Goal: Information Seeking & Learning: Learn about a topic

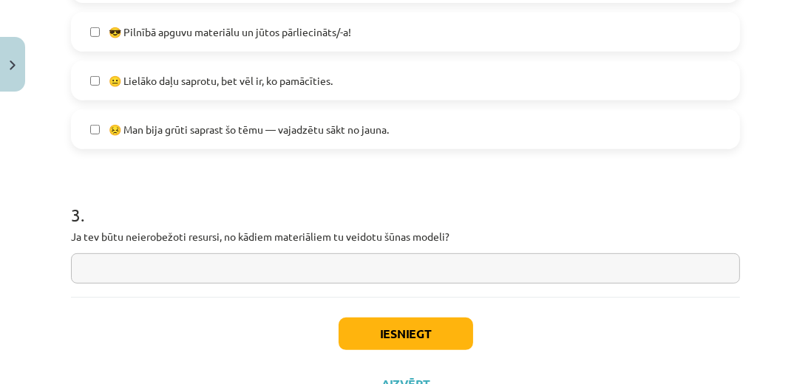
scroll to position [718, 0]
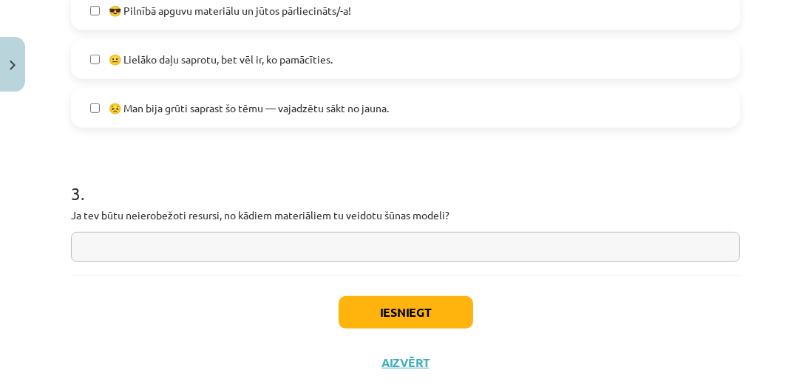
click at [217, 240] on input "text" at bounding box center [405, 247] width 669 height 30
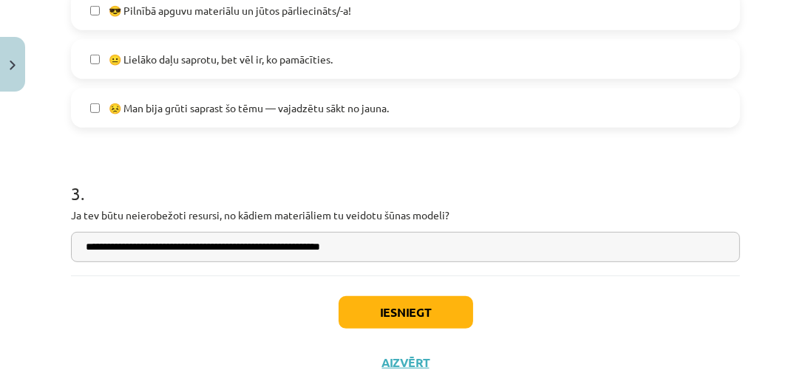
click at [293, 249] on input "**********" at bounding box center [405, 247] width 669 height 30
click at [373, 246] on input "**********" at bounding box center [405, 247] width 669 height 30
type input "**********"
click at [410, 315] on button "Iesniegt" at bounding box center [406, 312] width 135 height 33
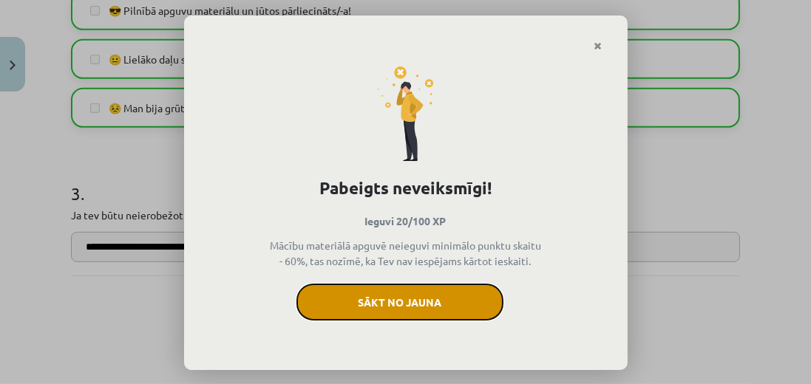
click at [385, 294] on button "Sākt no jauna" at bounding box center [399, 302] width 207 height 37
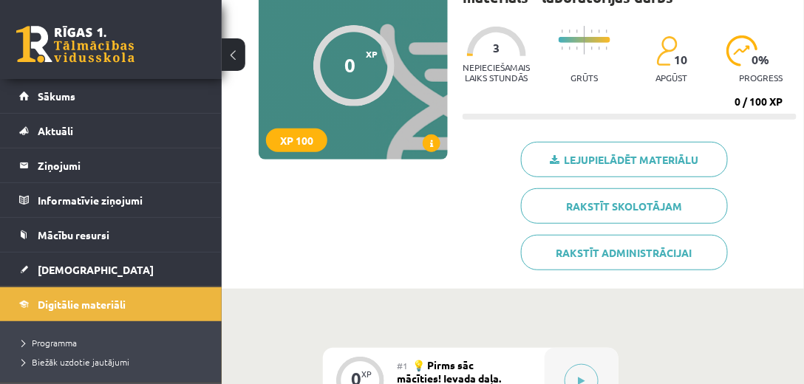
scroll to position [126, 0]
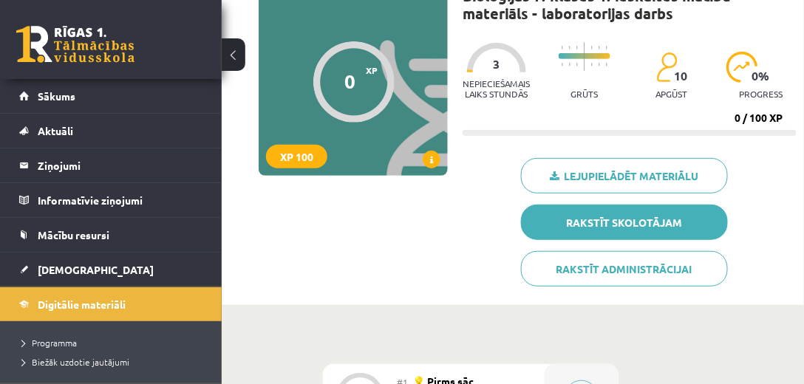
click at [648, 223] on link "Rakstīt skolotājam" at bounding box center [624, 222] width 207 height 35
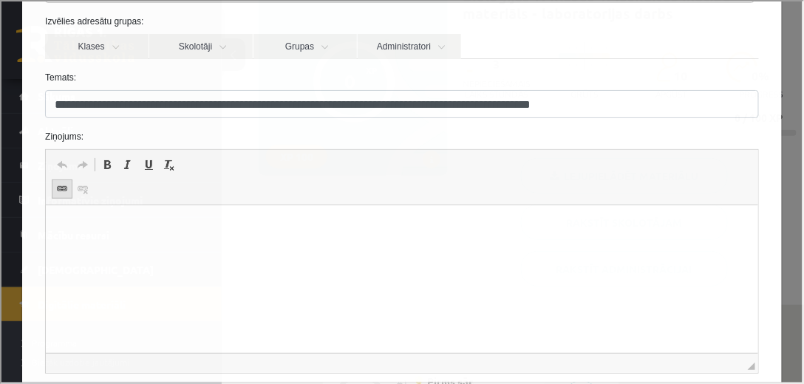
click at [55, 186] on span at bounding box center [61, 188] width 12 height 12
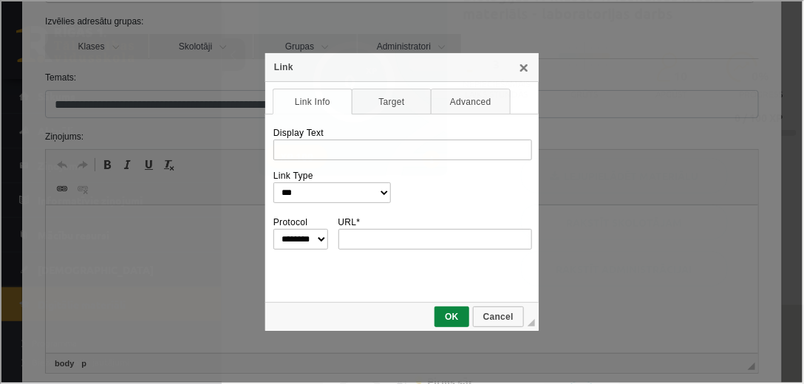
scroll to position [0, 0]
click at [326, 148] on input "Display Text" at bounding box center [401, 148] width 259 height 21
click at [523, 68] on link "X" at bounding box center [523, 66] width 12 height 12
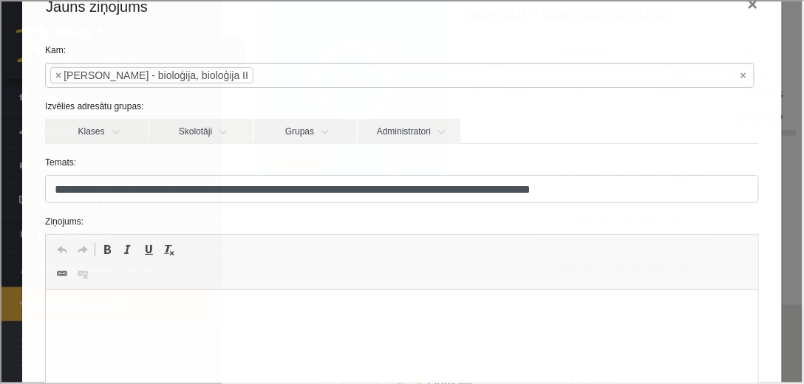
scroll to position [42, 0]
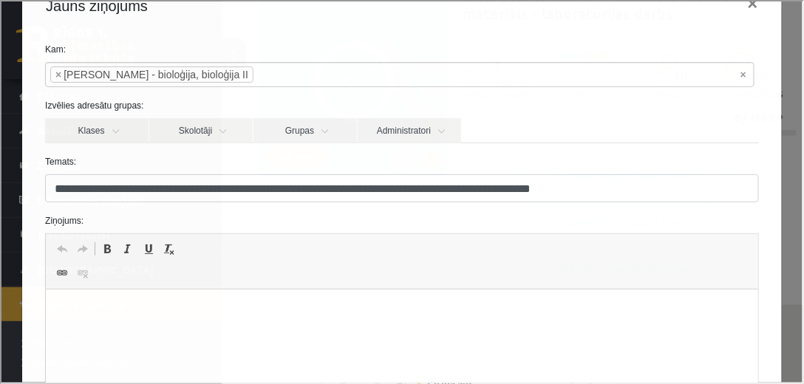
click at [326, 185] on input "**********" at bounding box center [401, 187] width 714 height 28
click at [398, 181] on input "**********" at bounding box center [401, 187] width 714 height 28
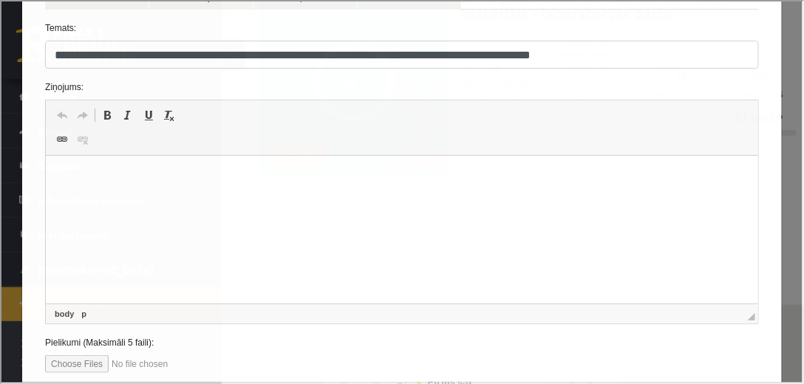
scroll to position [253, 0]
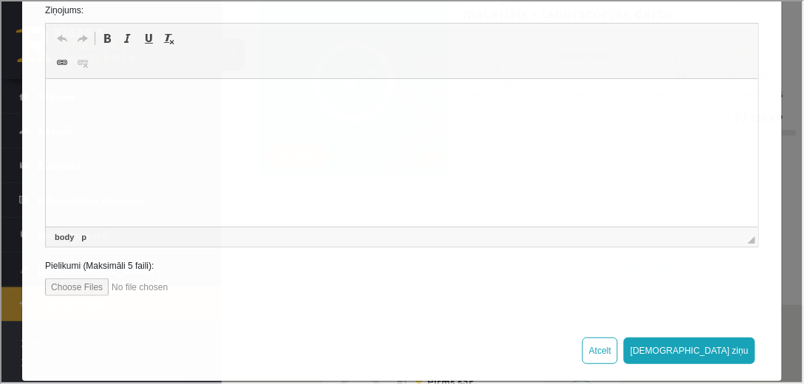
click at [60, 288] on input "file" at bounding box center [128, 286] width 168 height 18
type input "**********"
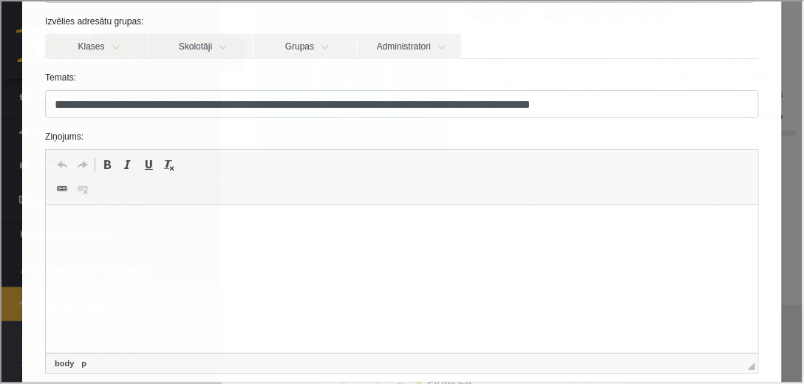
click at [80, 241] on html at bounding box center [402, 228] width 713 height 45
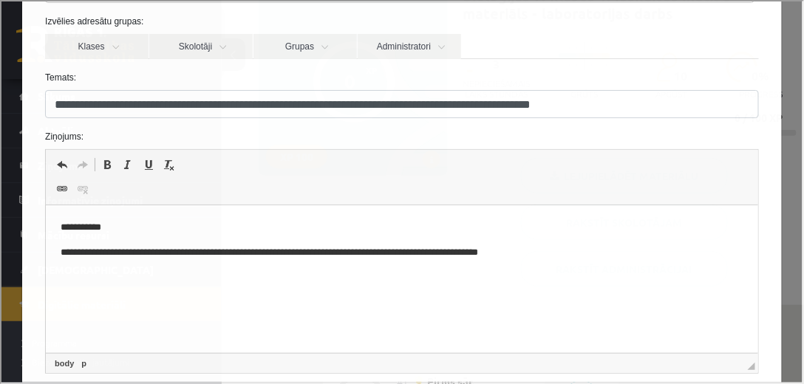
click at [149, 248] on p "**********" at bounding box center [400, 253] width 679 height 16
click at [168, 253] on p "**********" at bounding box center [400, 253] width 679 height 16
click at [162, 254] on p "**********" at bounding box center [400, 253] width 679 height 16
click at [182, 254] on p "**********" at bounding box center [400, 253] width 679 height 16
click at [195, 251] on p "**********" at bounding box center [400, 253] width 679 height 16
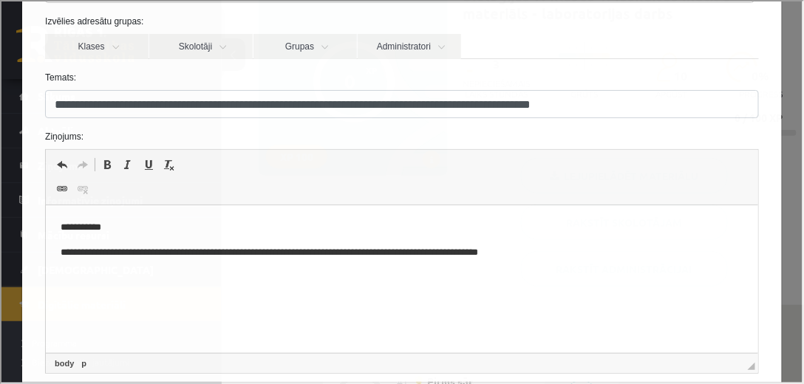
click at [209, 252] on p "**********" at bounding box center [400, 253] width 679 height 16
click at [241, 251] on p "**********" at bounding box center [400, 253] width 679 height 16
click at [274, 255] on p "**********" at bounding box center [400, 253] width 679 height 16
click at [304, 254] on p "**********" at bounding box center [400, 253] width 679 height 16
click at [359, 254] on p "**********" at bounding box center [400, 253] width 679 height 16
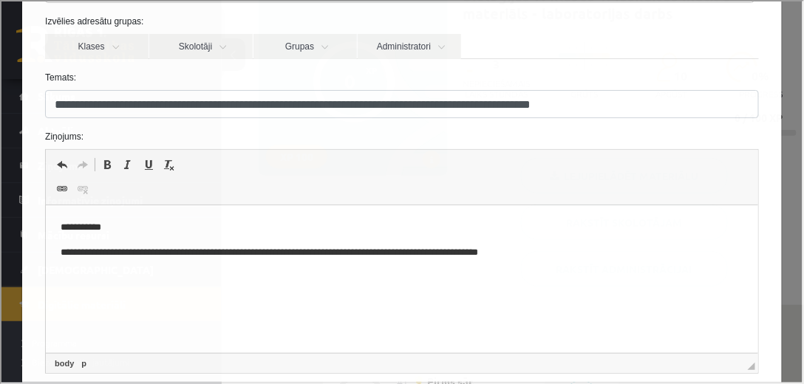
click at [421, 253] on p "**********" at bounding box center [400, 253] width 679 height 16
click at [469, 247] on p "**********" at bounding box center [400, 253] width 679 height 16
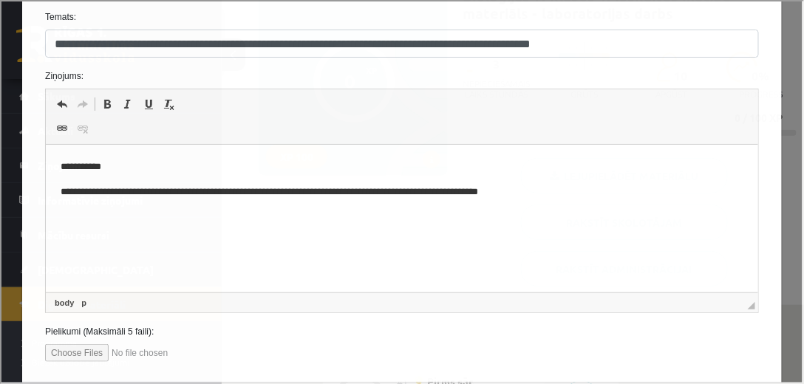
scroll to position [211, 0]
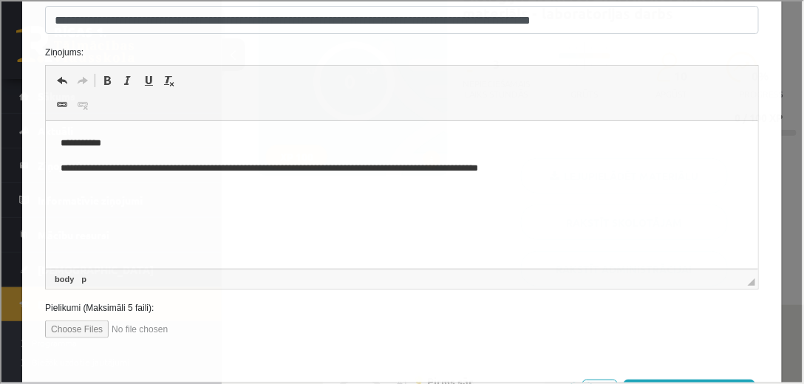
click at [547, 179] on html "**********" at bounding box center [402, 155] width 713 height 69
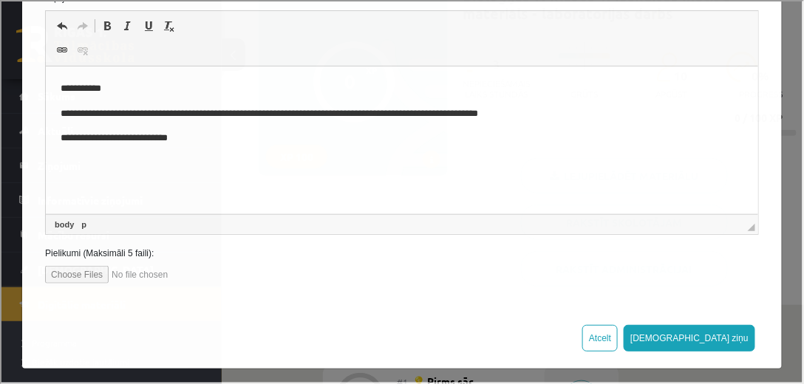
scroll to position [269, 0]
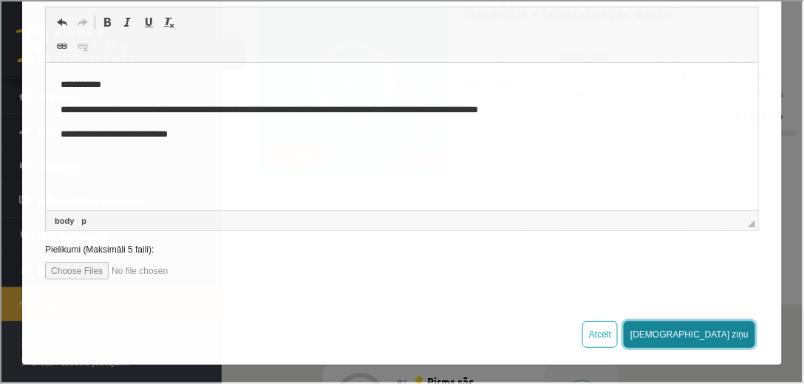
click at [727, 325] on button "Sūtīt ziņu" at bounding box center [688, 333] width 132 height 27
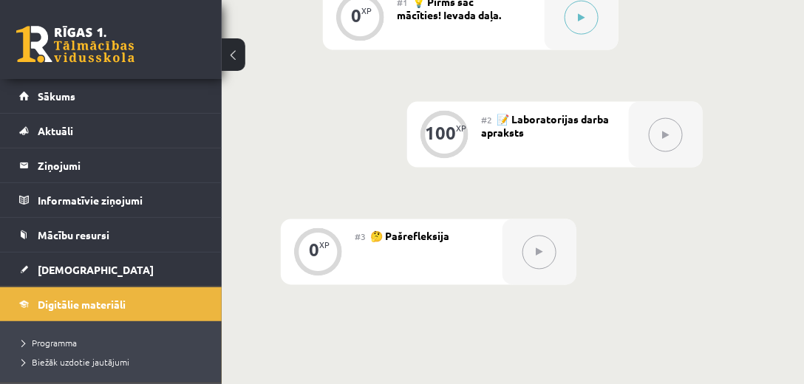
scroll to position [464, 0]
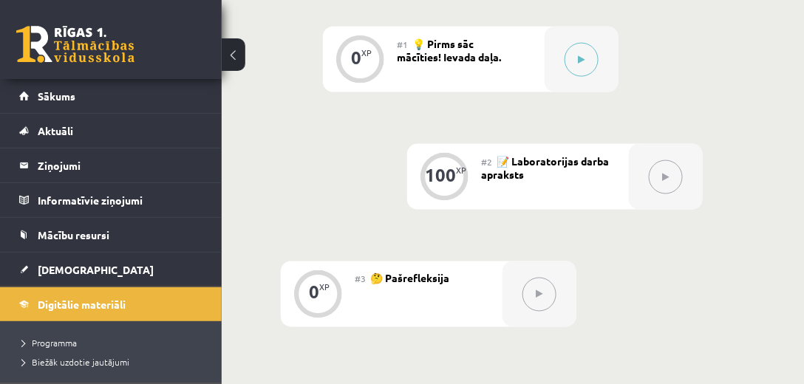
click at [512, 166] on span "📝 Laboratorijas darba apraksts" at bounding box center [545, 168] width 128 height 27
click at [670, 179] on button at bounding box center [666, 177] width 34 height 34
drag, startPoint x: 482, startPoint y: 163, endPoint x: 559, endPoint y: 172, distance: 77.4
click at [559, 172] on div "#2 📝 Laboratorijas darba apraksts" at bounding box center [555, 177] width 148 height 66
click at [577, 189] on div "#2 📝 Laboratorijas darba apraksts" at bounding box center [555, 177] width 148 height 66
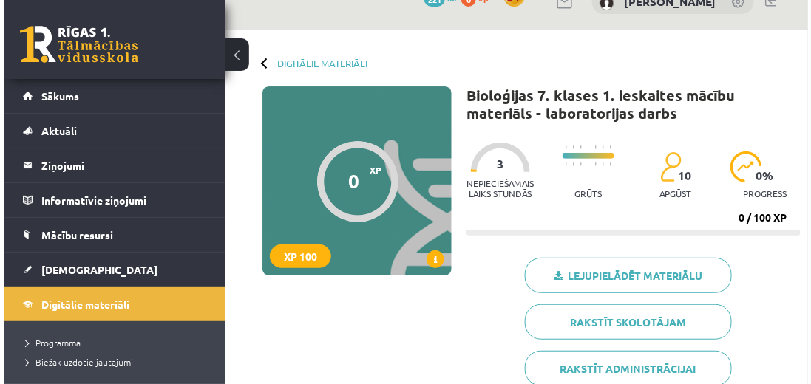
scroll to position [0, 0]
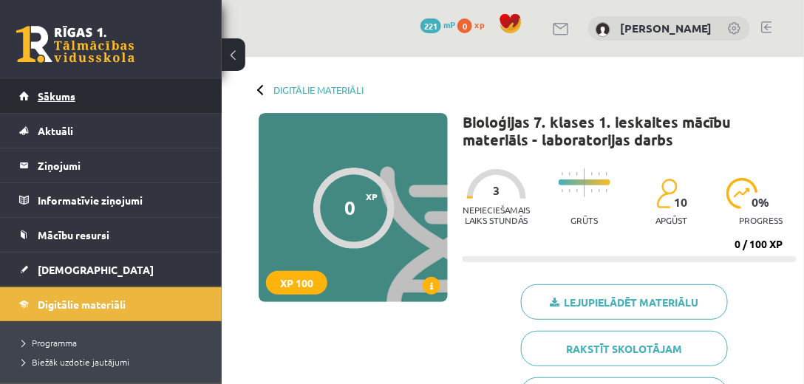
click at [66, 95] on span "Sākums" at bounding box center [57, 95] width 38 height 13
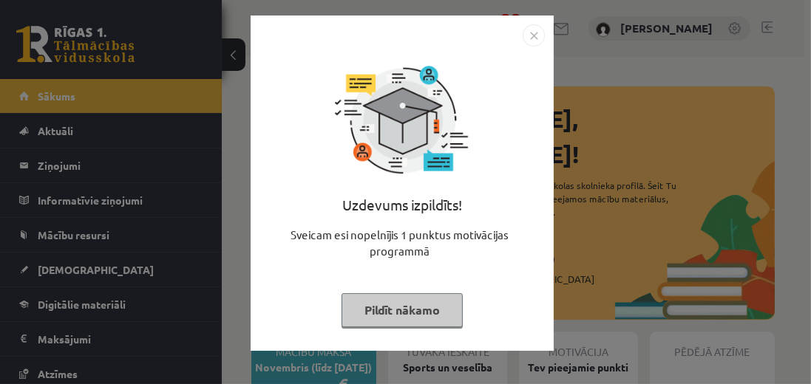
click at [530, 36] on img "Close" at bounding box center [534, 35] width 22 height 22
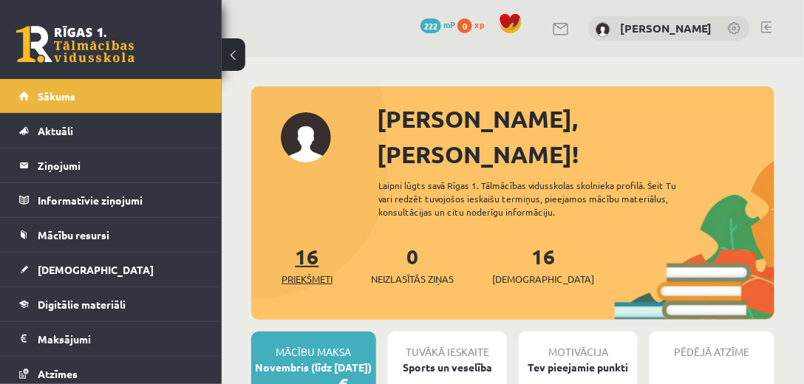
click at [302, 272] on span "Priekšmeti" at bounding box center [307, 279] width 51 height 15
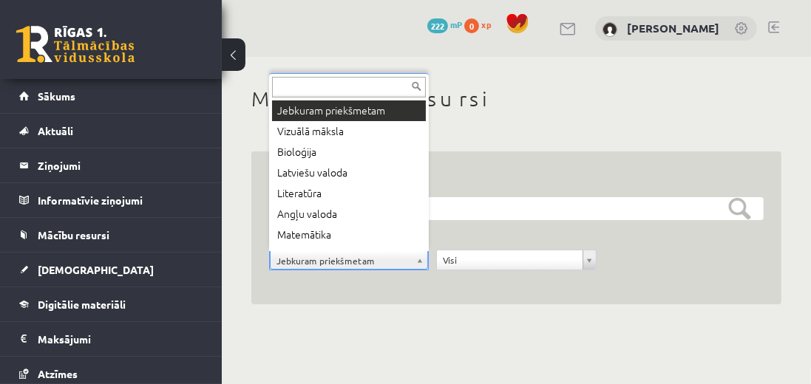
scroll to position [18, 0]
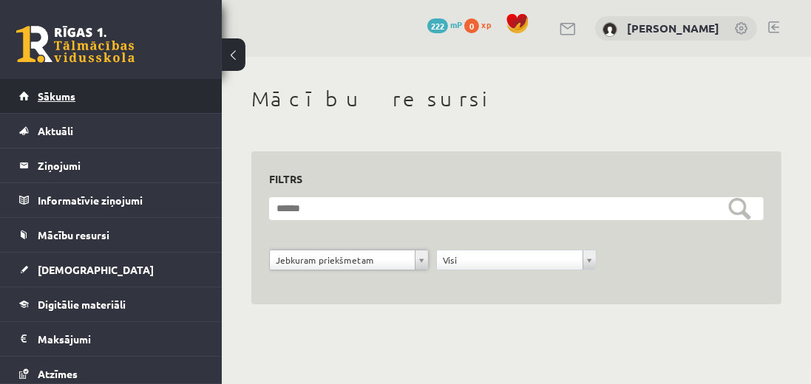
click at [74, 98] on span "Sākums" at bounding box center [57, 95] width 38 height 13
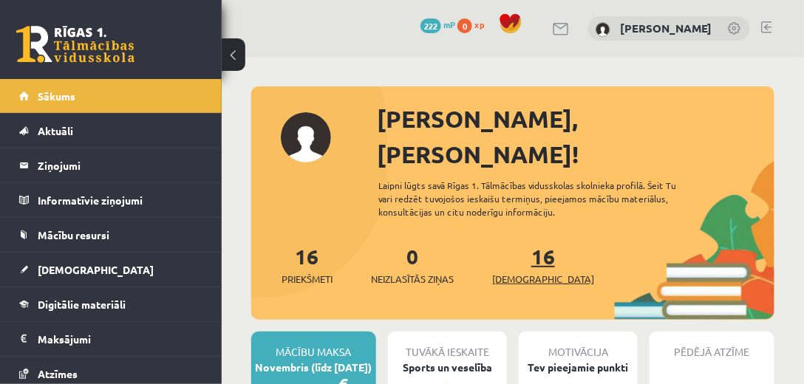
click at [523, 272] on span "[DEMOGRAPHIC_DATA]" at bounding box center [543, 279] width 102 height 15
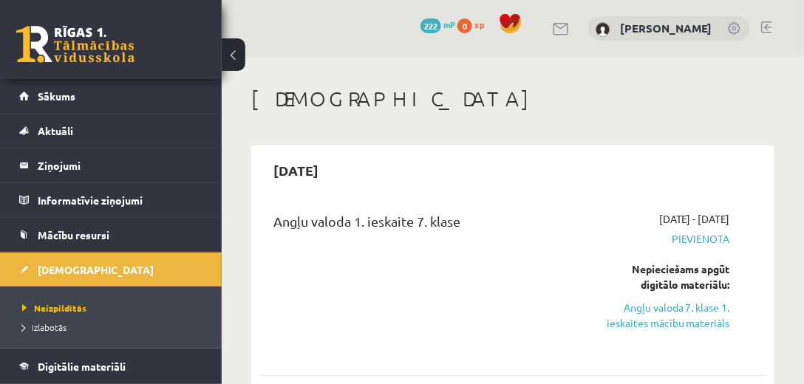
drag, startPoint x: 288, startPoint y: 166, endPoint x: 609, endPoint y: 157, distance: 321.0
click at [609, 157] on div "2025-10-31" at bounding box center [513, 170] width 509 height 35
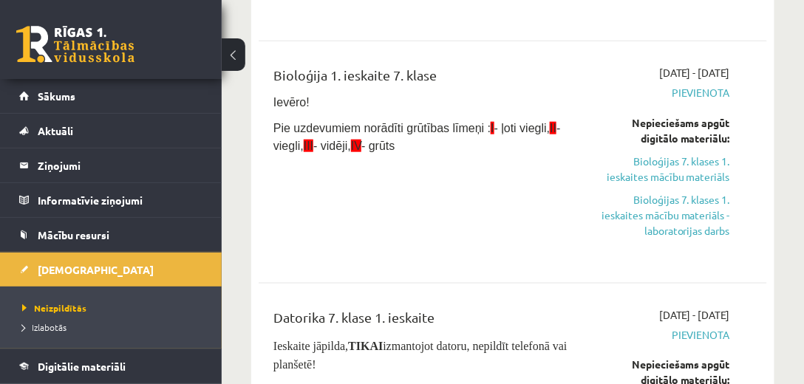
scroll to position [338, 0]
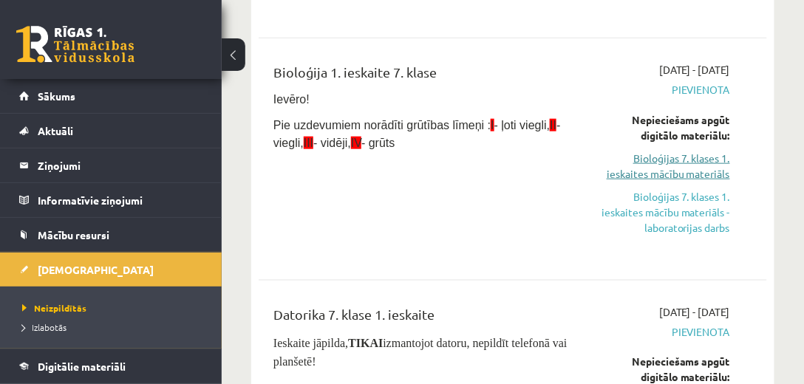
click at [675, 170] on link "Bioloģijas 7. klases 1. ieskaites mācību materiāls" at bounding box center [662, 166] width 138 height 31
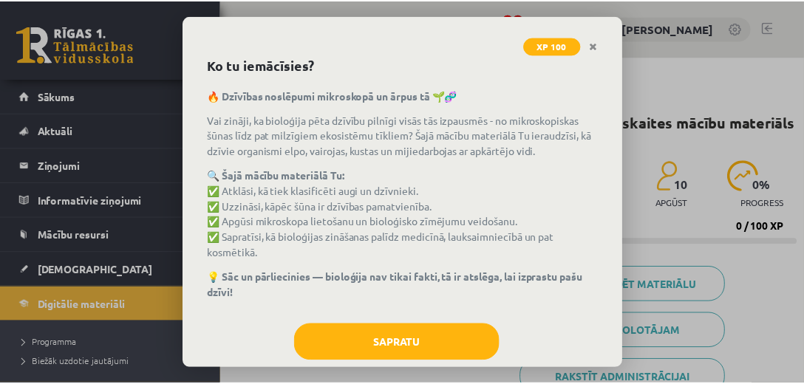
scroll to position [69, 0]
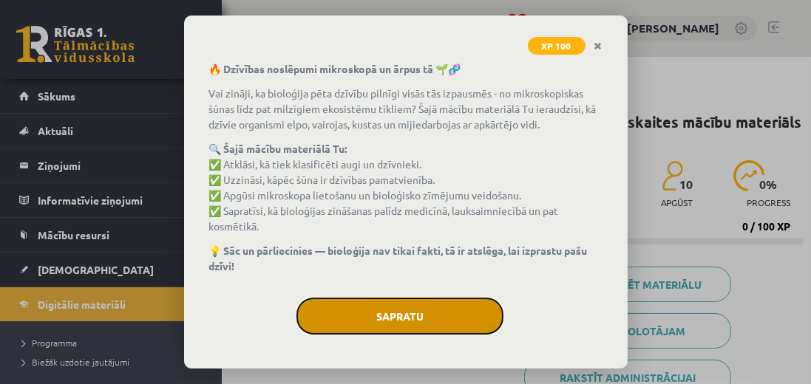
click at [381, 316] on button "Sapratu" at bounding box center [399, 316] width 207 height 37
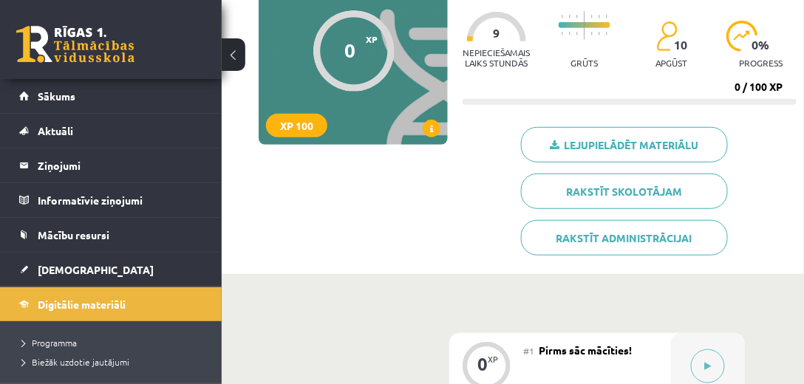
scroll to position [42, 0]
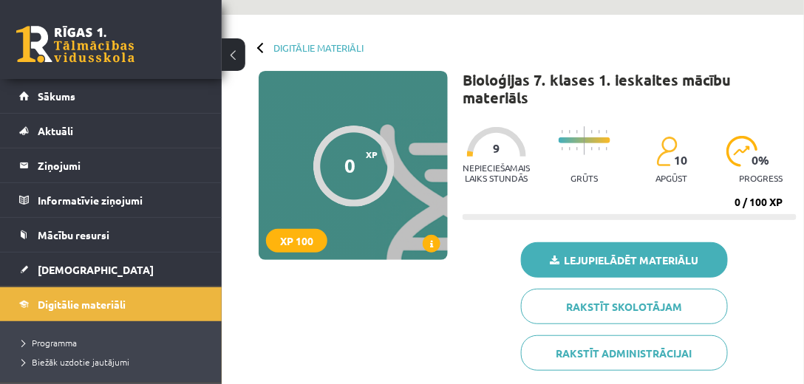
click at [622, 271] on link "Lejupielādēt materiālu" at bounding box center [624, 259] width 207 height 35
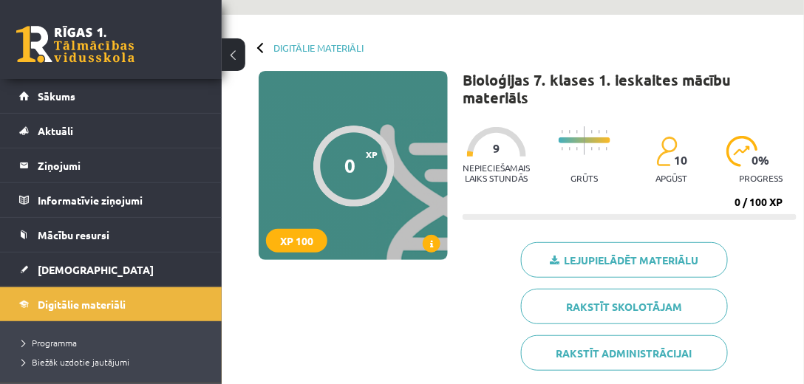
click at [477, 158] on div "Nepieciešamais laiks stundās 9" at bounding box center [496, 159] width 67 height 65
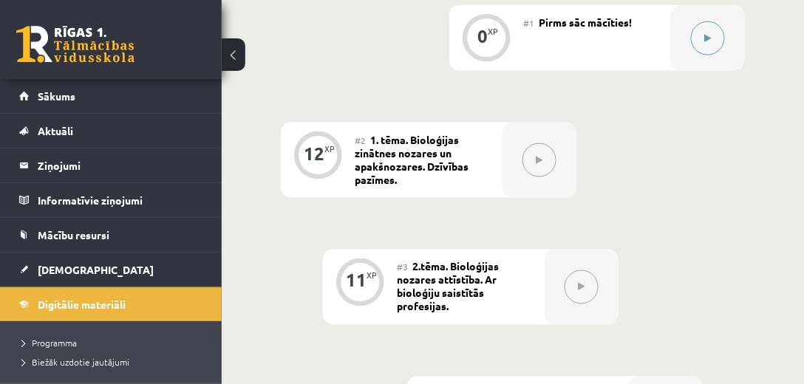
scroll to position [549, 0]
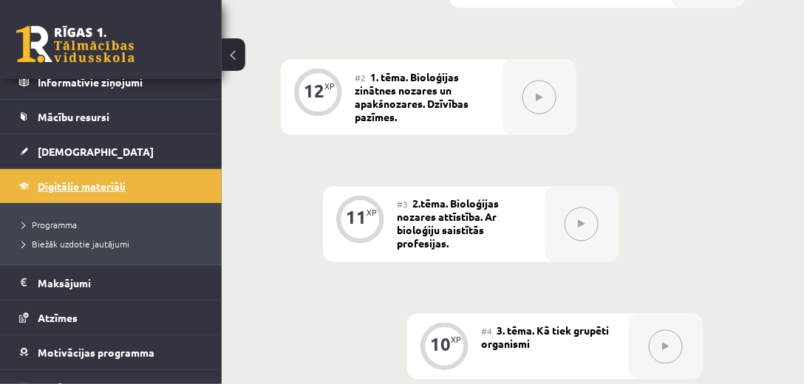
scroll to position [126, 0]
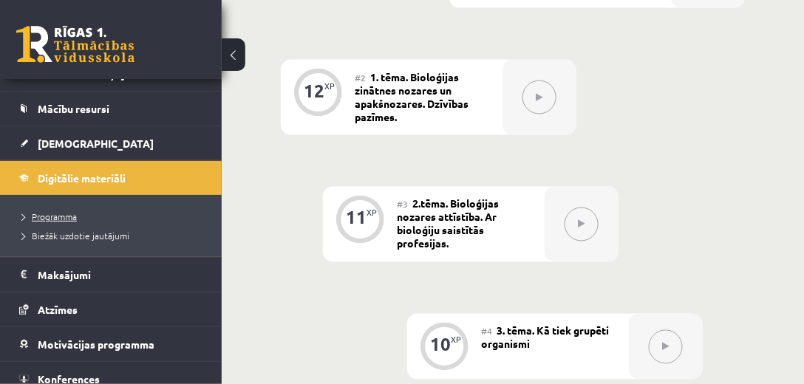
click at [38, 211] on span "Programma" at bounding box center [49, 217] width 55 height 12
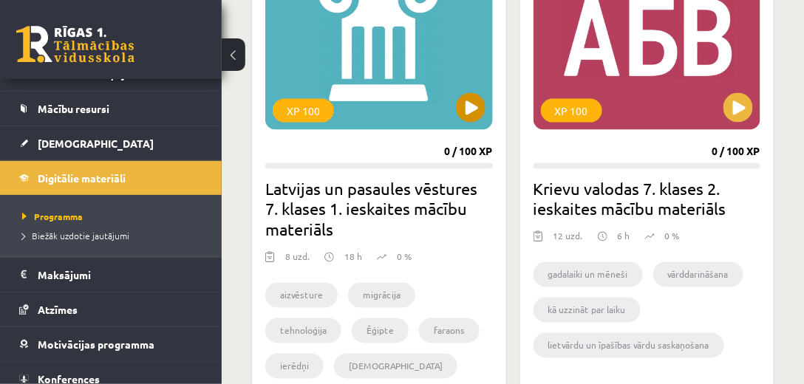
scroll to position [506, 0]
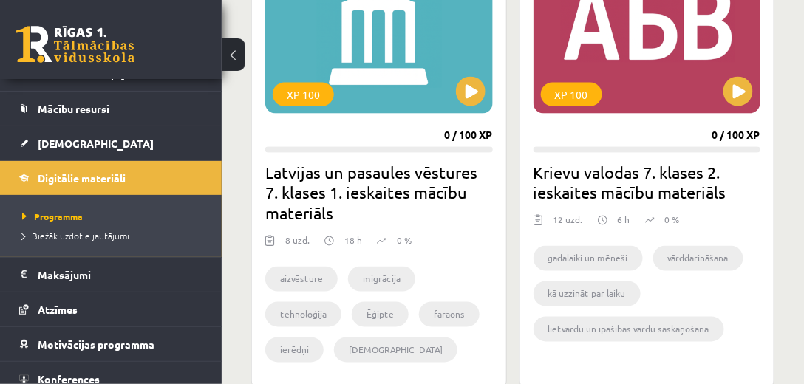
click at [299, 192] on h2 "Latvijas un pasaules vēstures 7. klases 1. ieskaites mācību materiāls" at bounding box center [379, 193] width 228 height 62
click at [471, 87] on button at bounding box center [471, 92] width 30 height 30
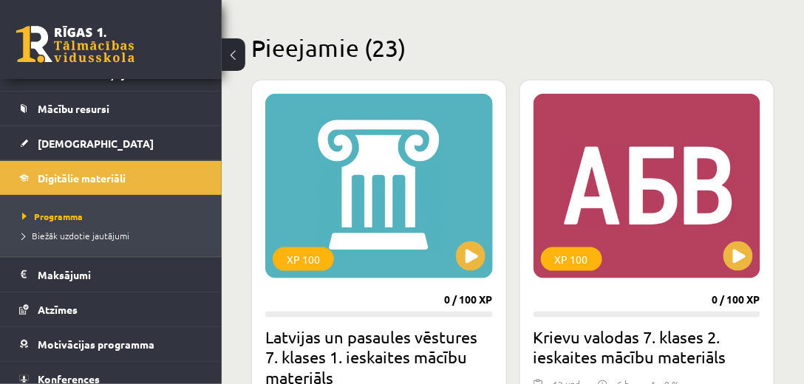
scroll to position [338, 0]
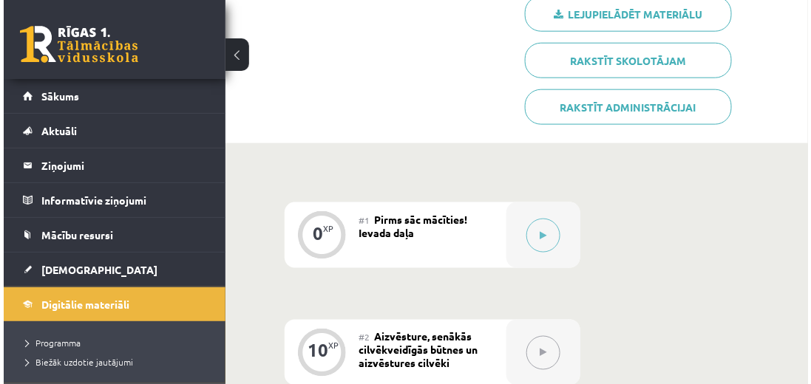
scroll to position [422, 0]
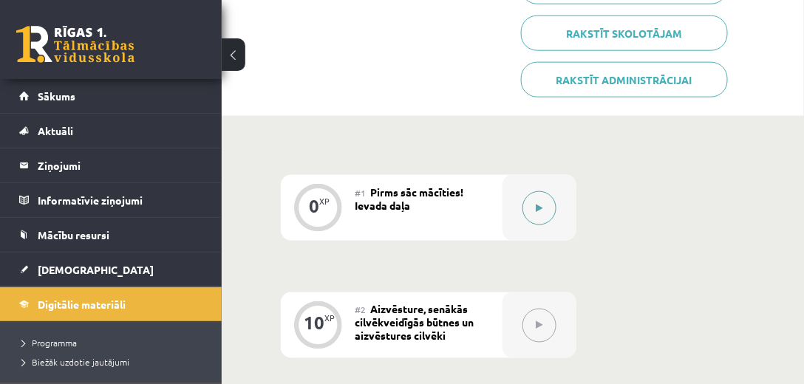
click at [545, 214] on button at bounding box center [540, 208] width 34 height 34
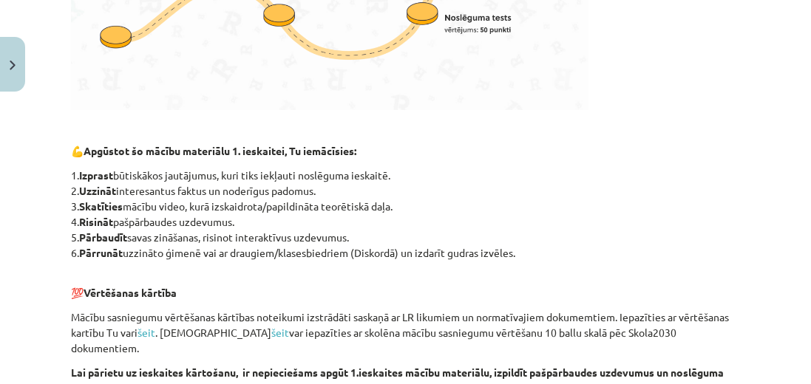
scroll to position [634, 0]
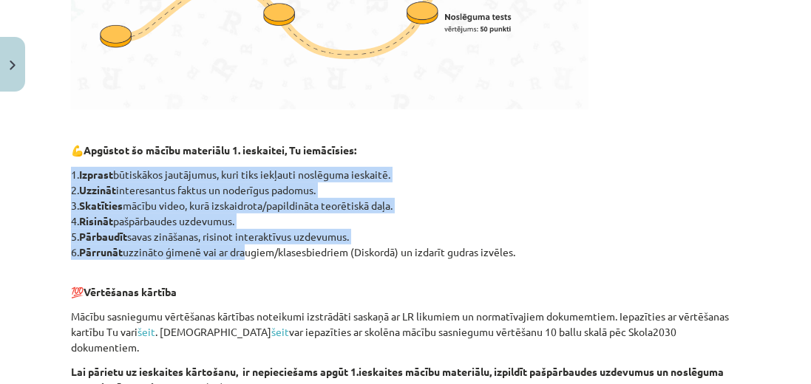
drag, startPoint x: 72, startPoint y: 174, endPoint x: 247, endPoint y: 223, distance: 181.4
click at [243, 250] on p "1. Izprast būtiskākos jautājumus, kuri tiks iekļauti noslēguma ieskaitē. 2. Uzz…" at bounding box center [405, 213] width 669 height 93
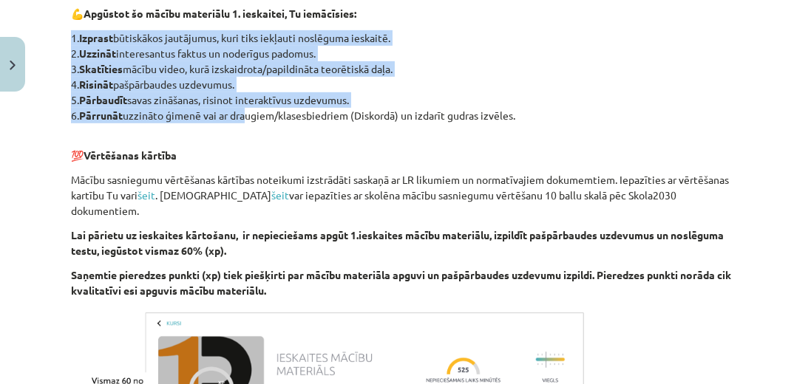
scroll to position [802, 0]
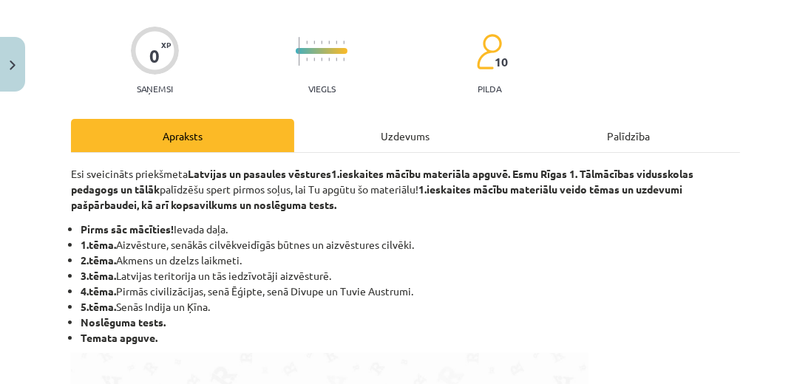
scroll to position [0, 0]
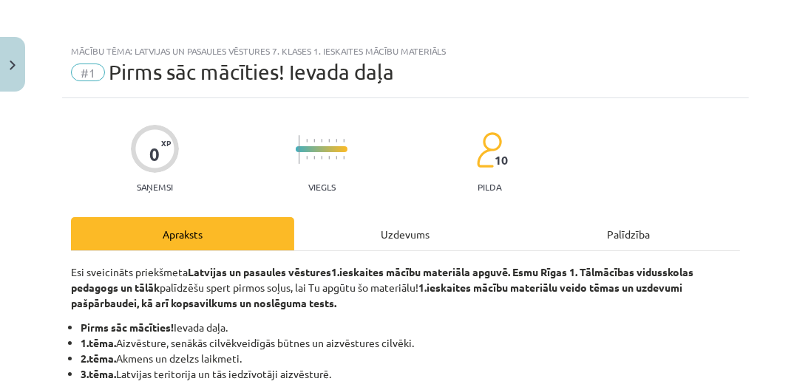
click at [408, 226] on div "Uzdevums" at bounding box center [405, 233] width 223 height 33
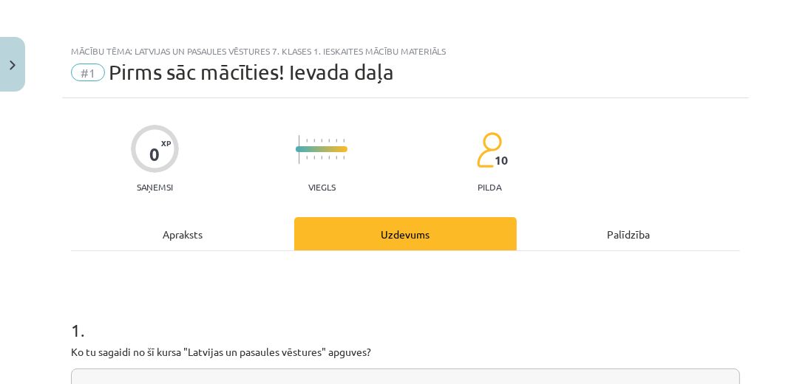
click at [197, 232] on div "Apraksts" at bounding box center [182, 233] width 223 height 33
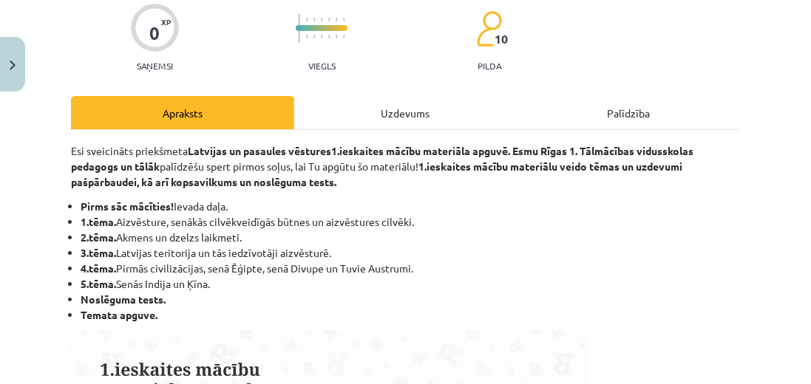
scroll to position [163, 0]
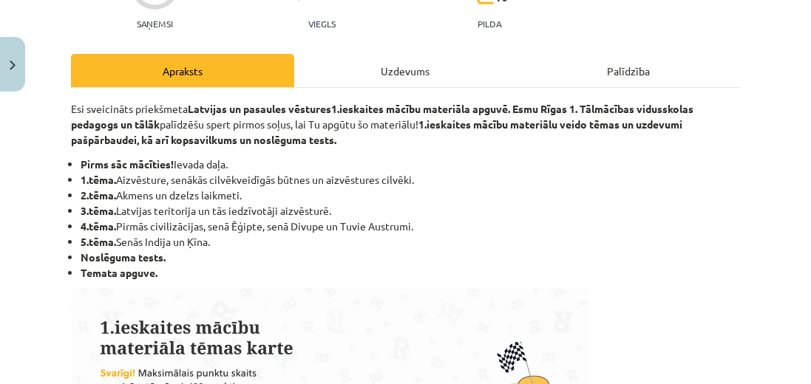
click at [135, 180] on li "1.tēma. Aizvēsture, senākās cilvēkveidīgās būtnes un aizvēstures cilvēki." at bounding box center [410, 180] width 659 height 16
drag, startPoint x: 113, startPoint y: 175, endPoint x: 115, endPoint y: 210, distance: 34.8
click at [177, 183] on li "1.tēma. Aizvēsture, senākās cilvēkveidīgās būtnes un aizvēstures cilvēki." at bounding box center [410, 180] width 659 height 16
drag, startPoint x: 88, startPoint y: 196, endPoint x: 95, endPoint y: 214, distance: 19.2
click at [138, 203] on ul "Pirms sāc mācīties! Ievada daļa. 1.tēma. Aizvēsture, senākās cilvēkveidīgās būt…" at bounding box center [405, 219] width 669 height 124
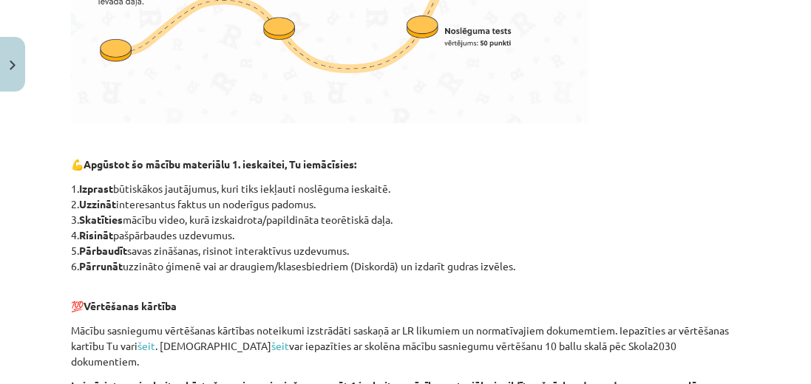
scroll to position [713, 0]
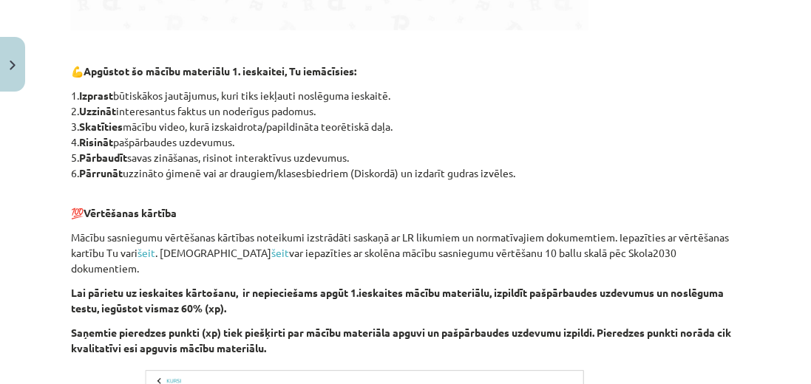
click at [101, 116] on p "1. Izprast būtiskākos jautājumus, kuri tiks iekļauti noslēguma ieskaitē. 2. Uzz…" at bounding box center [405, 134] width 669 height 93
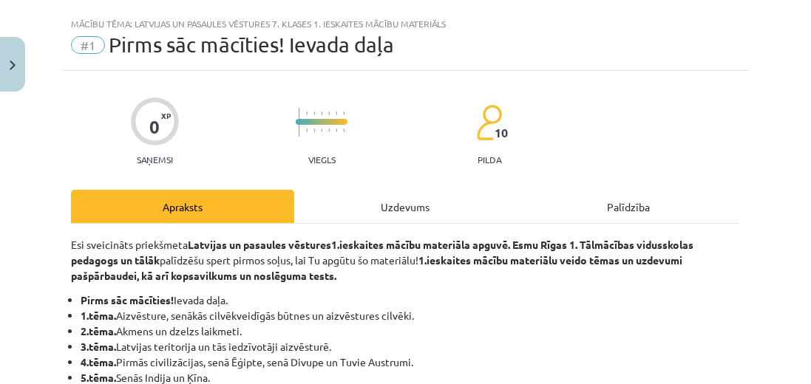
scroll to position [0, 0]
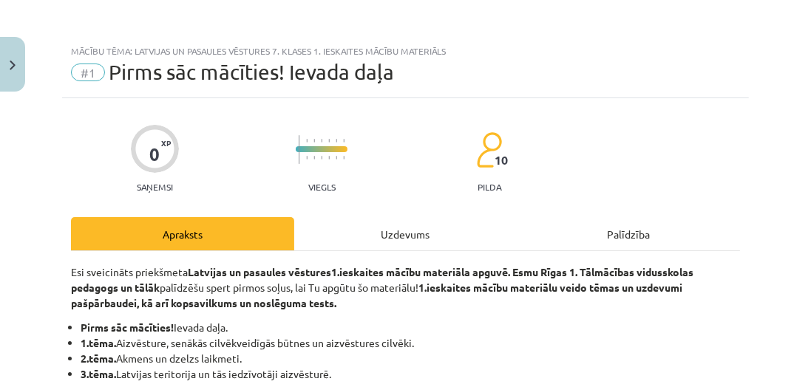
click at [285, 74] on span "Pirms sāc mācīties! Ievada daļa" at bounding box center [251, 72] width 285 height 24
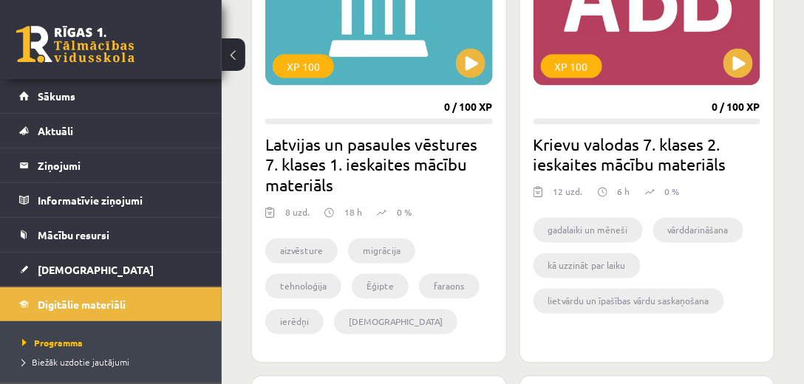
scroll to position [549, 0]
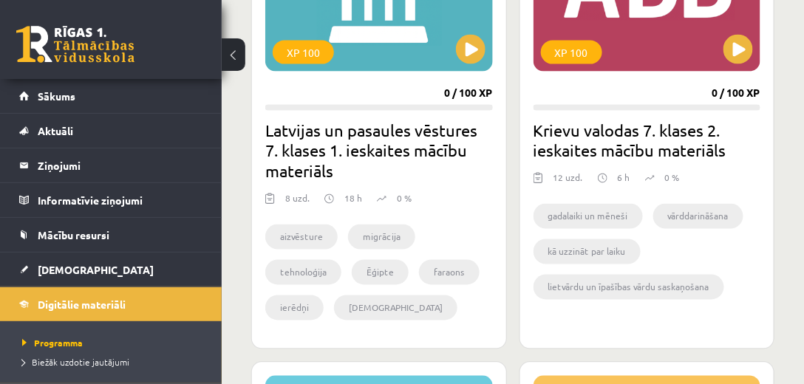
click at [308, 235] on li "aizvēsture" at bounding box center [301, 237] width 72 height 25
click at [376, 240] on li "migrācija" at bounding box center [381, 237] width 67 height 25
click at [396, 137] on h2 "Latvijas un pasaules vēstures 7. klases 1. ieskaites mācību materiāls" at bounding box center [379, 151] width 228 height 62
click at [474, 47] on button at bounding box center [471, 50] width 30 height 30
click at [262, 205] on div "XP 100 0 / 100 XP Latvijas un pasaules vēstures 7. klases 1. ieskaites mācību m…" at bounding box center [379, 111] width 256 height 477
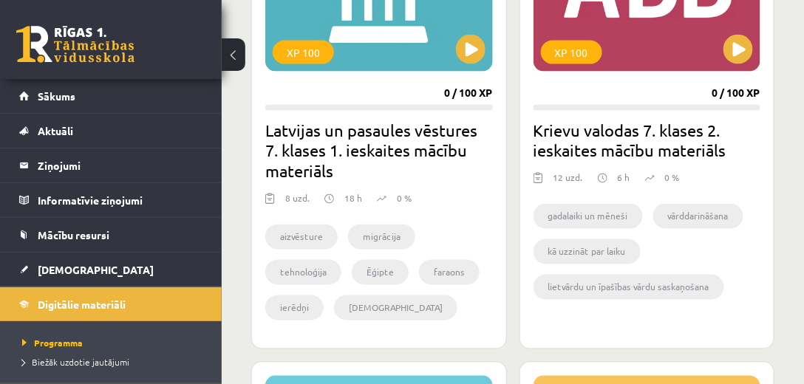
click at [402, 134] on h2 "Latvijas un pasaules vēstures 7. klases 1. ieskaites mācību materiāls" at bounding box center [379, 151] width 228 height 62
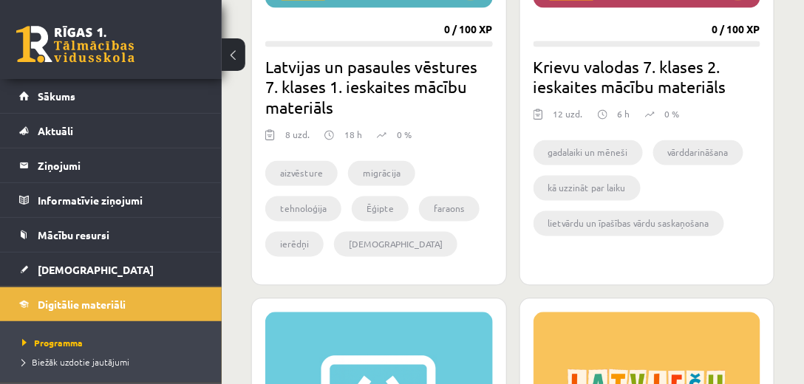
scroll to position [677, 0]
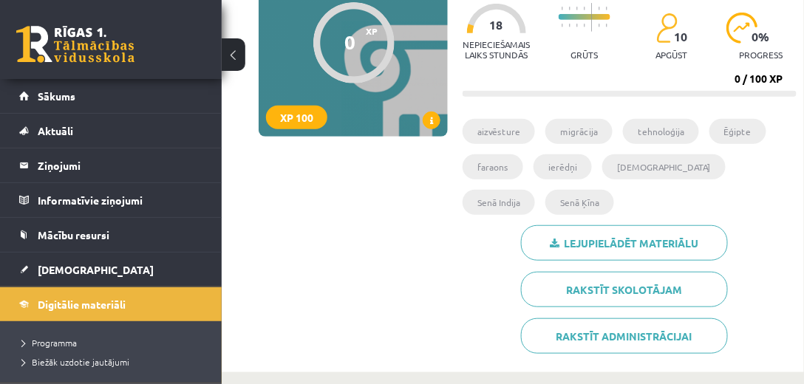
scroll to position [211, 0]
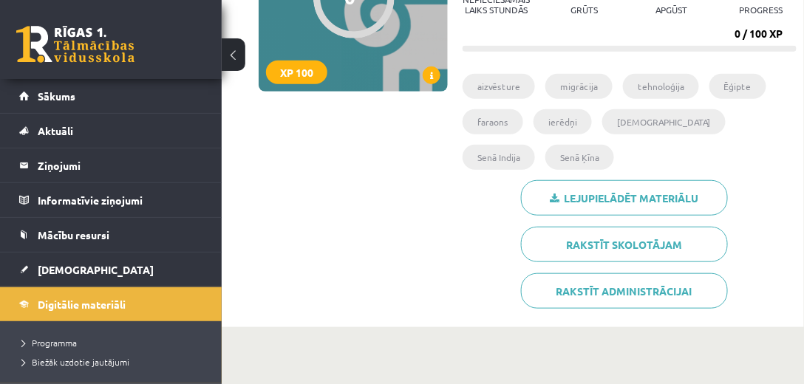
click at [504, 89] on li "aizvēsture" at bounding box center [499, 86] width 72 height 25
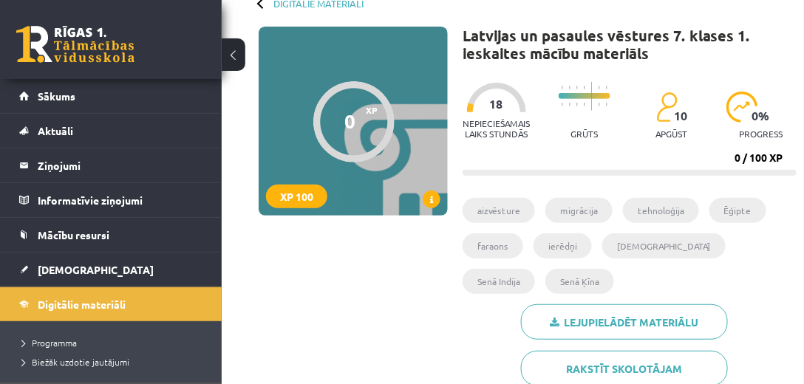
scroll to position [84, 0]
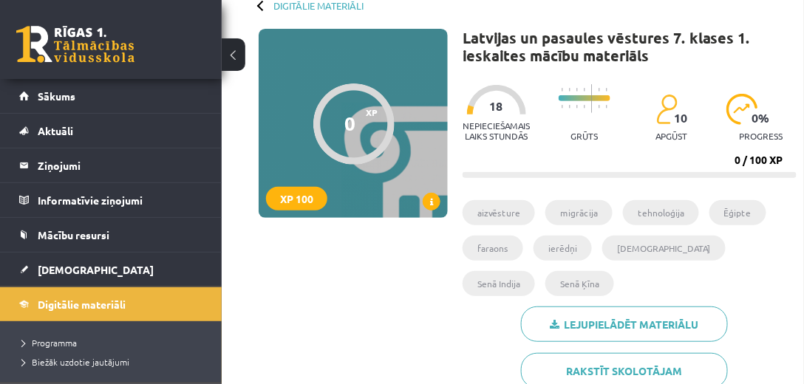
click at [503, 123] on p "Nepieciešamais laiks stundās" at bounding box center [496, 131] width 67 height 21
click at [282, 201] on div "XP 100" at bounding box center [296, 199] width 61 height 24
click at [424, 191] on div "0 XP XP 100" at bounding box center [353, 123] width 189 height 189
click at [393, 126] on div at bounding box center [353, 124] width 81 height 81
drag, startPoint x: 543, startPoint y: 47, endPoint x: 634, endPoint y: 63, distance: 92.2
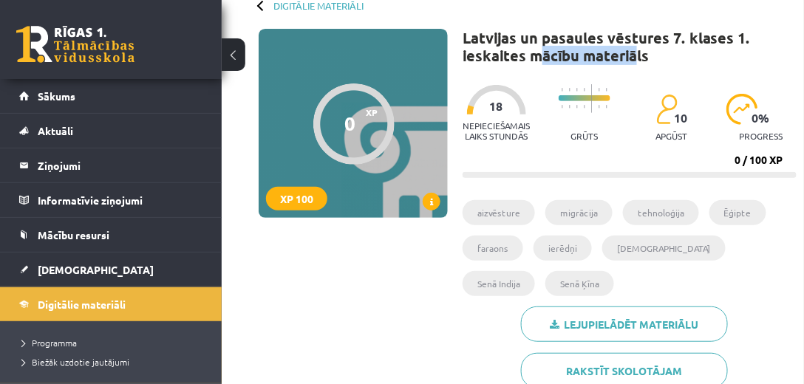
click at [634, 63] on h1 "Latvijas un pasaules vēstures 7. klases 1. ieskaites mācību materiāls" at bounding box center [630, 46] width 334 height 35
click at [719, 89] on div "Nepieciešamais laiks stundās 18 Grūts 10 apgūst 0 % progress" at bounding box center [630, 113] width 334 height 73
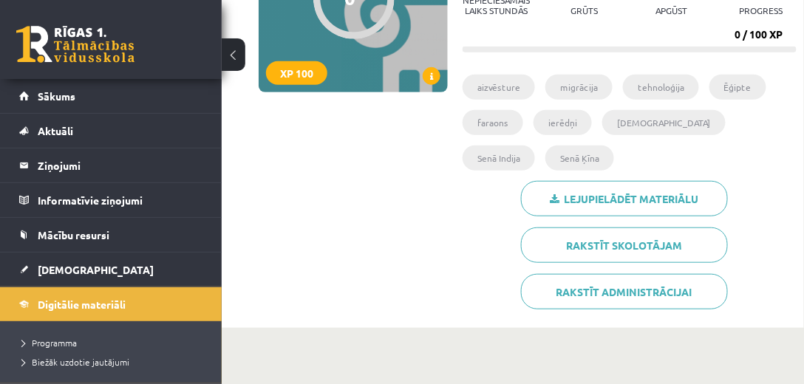
scroll to position [211, 0]
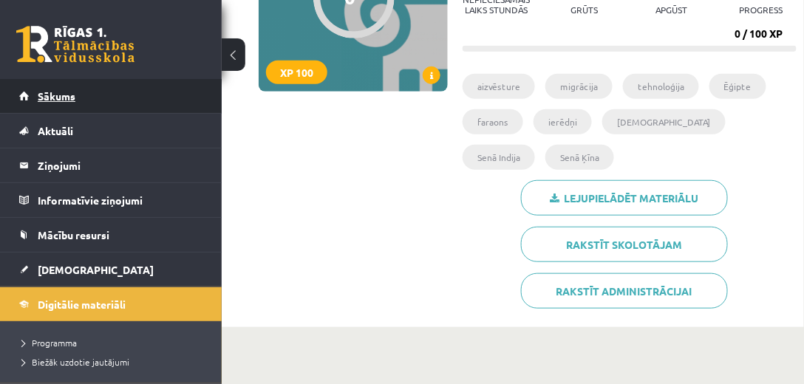
click at [48, 92] on span "Sākums" at bounding box center [57, 95] width 38 height 13
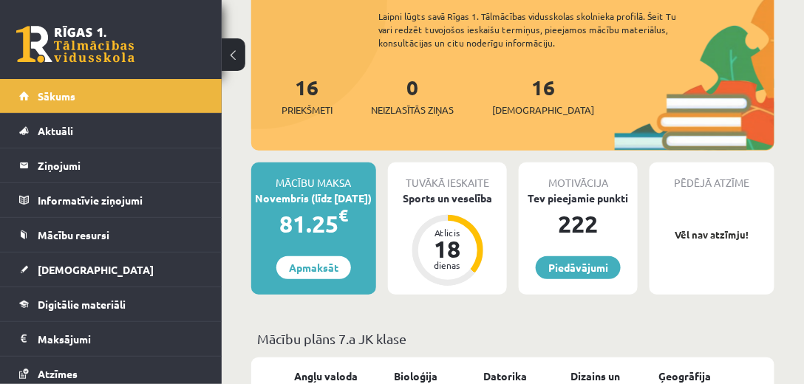
scroll to position [380, 0]
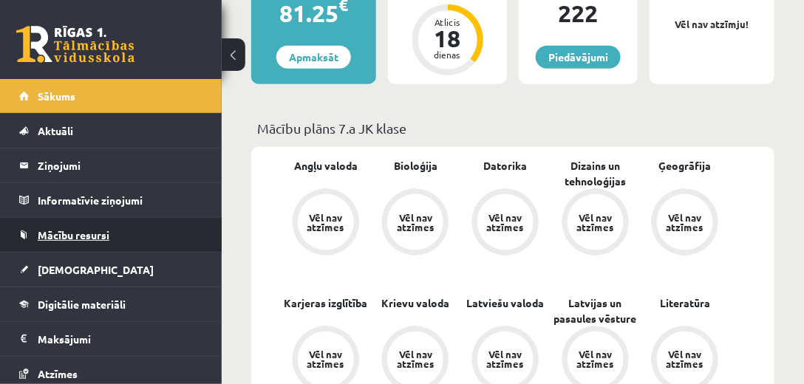
click at [87, 235] on span "Mācību resursi" at bounding box center [74, 234] width 72 height 13
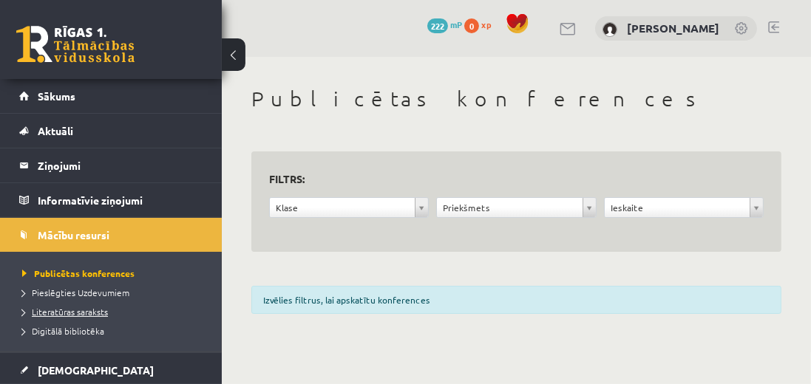
click at [74, 312] on span "Literatūras saraksts" at bounding box center [65, 312] width 86 height 12
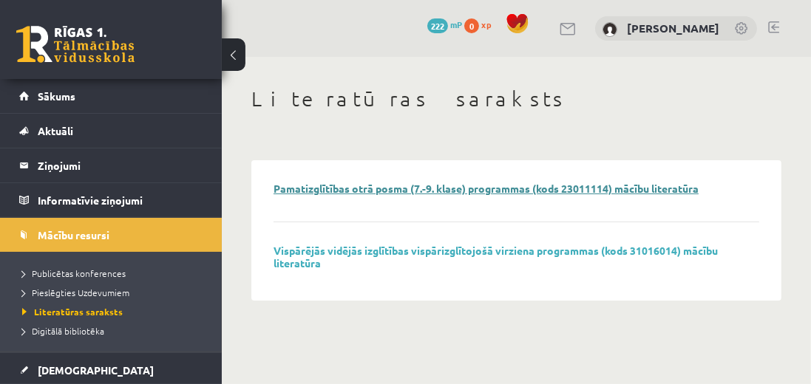
click at [501, 188] on link "Pamatizglītības otrā posma (7.-9. klase) programmas (kods 23011114) mācību lite…" at bounding box center [486, 188] width 425 height 13
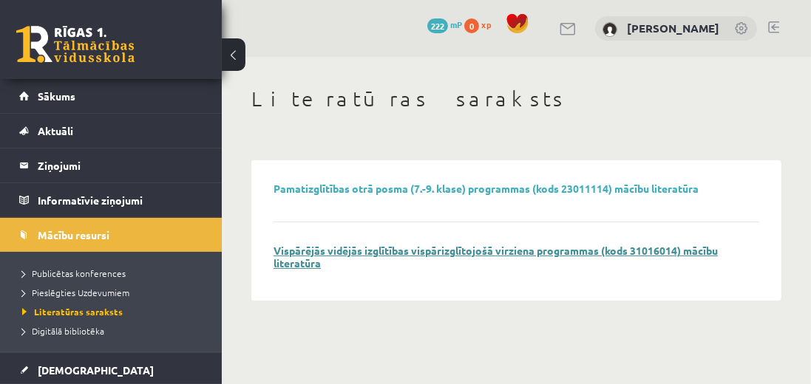
click at [488, 251] on link "Vispārējās vidējās izglītības vispārizglītojošā virziena programmas (kods 31016…" at bounding box center [496, 257] width 444 height 26
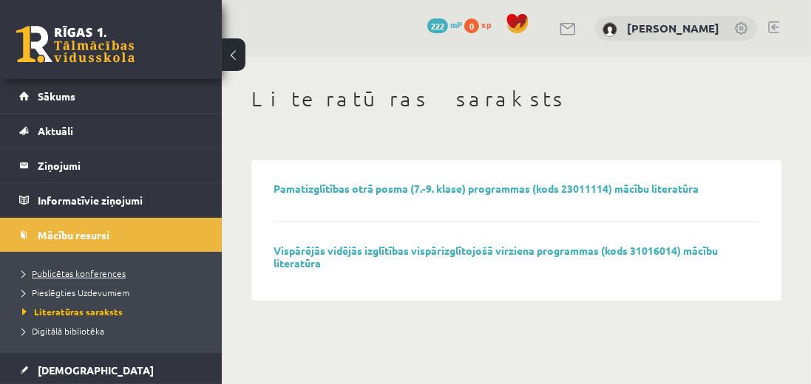
click at [53, 276] on span "Publicētas konferences" at bounding box center [73, 274] width 103 height 12
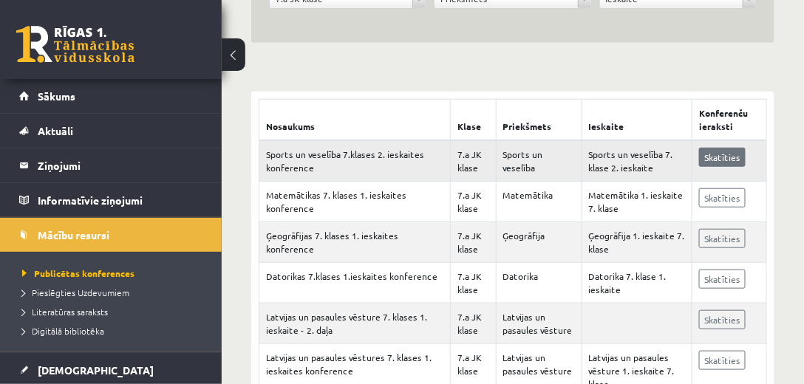
scroll to position [211, 0]
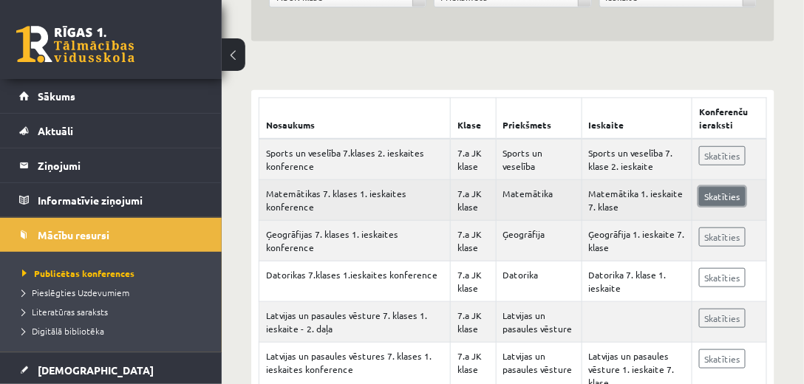
click at [716, 197] on link "Skatīties" at bounding box center [722, 196] width 47 height 19
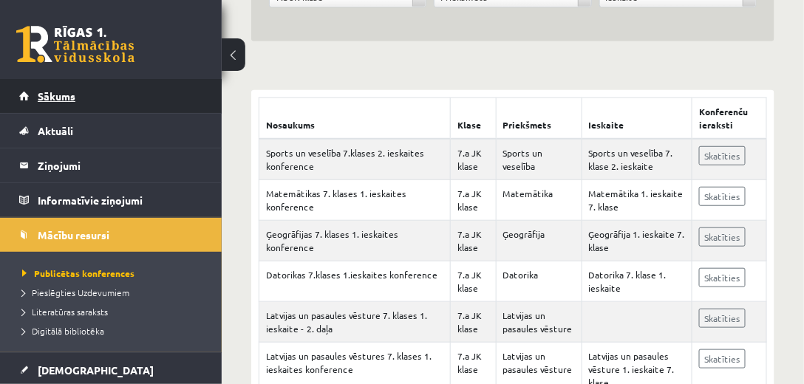
click at [56, 101] on span "Sākums" at bounding box center [57, 95] width 38 height 13
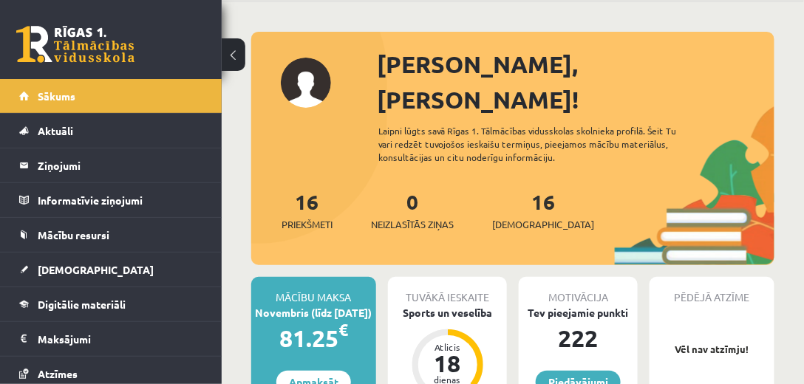
scroll to position [84, 0]
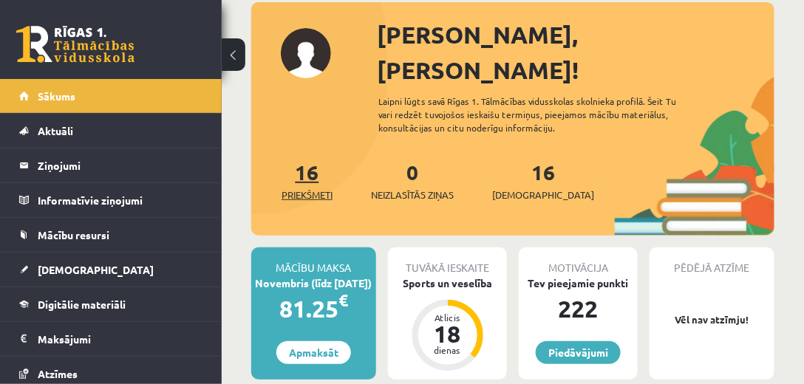
click at [305, 188] on span "Priekšmeti" at bounding box center [307, 195] width 51 height 15
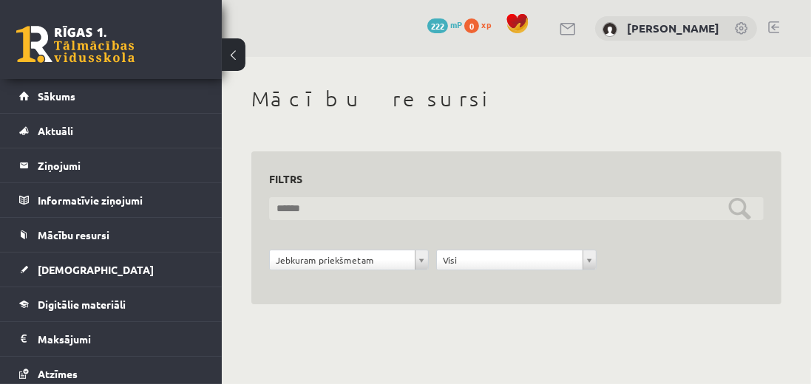
click at [374, 200] on input "text" at bounding box center [516, 208] width 495 height 23
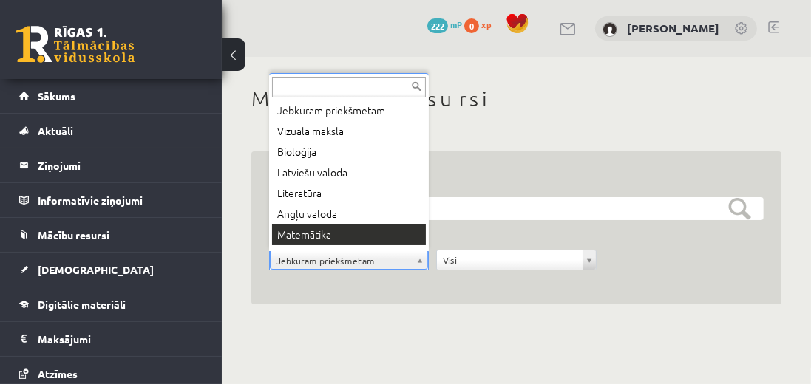
scroll to position [18, 0]
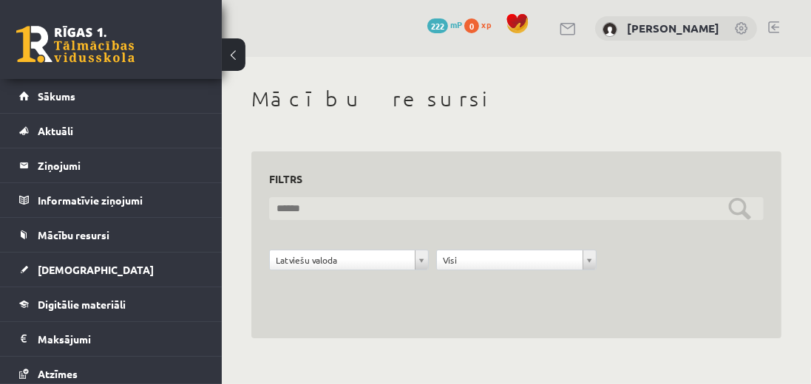
click at [479, 208] on input "text" at bounding box center [516, 208] width 495 height 23
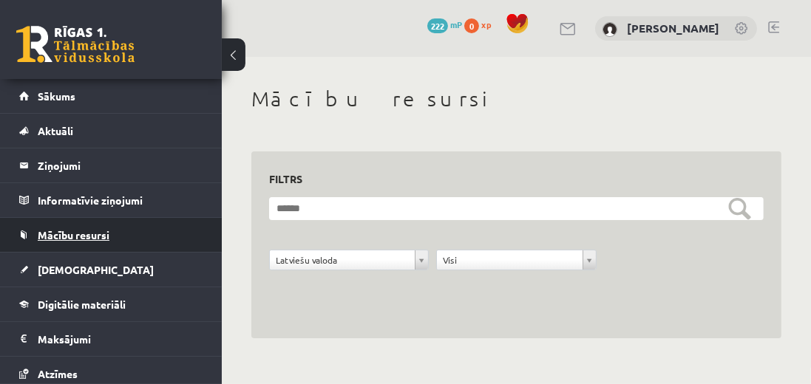
click at [68, 229] on span "Mācību resursi" at bounding box center [74, 234] width 72 height 13
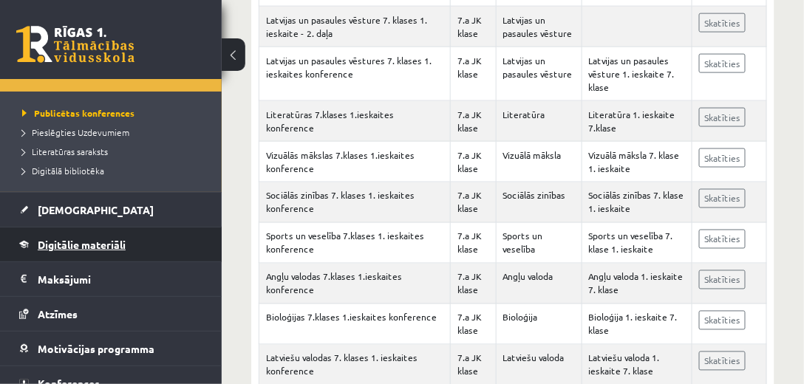
scroll to position [169, 0]
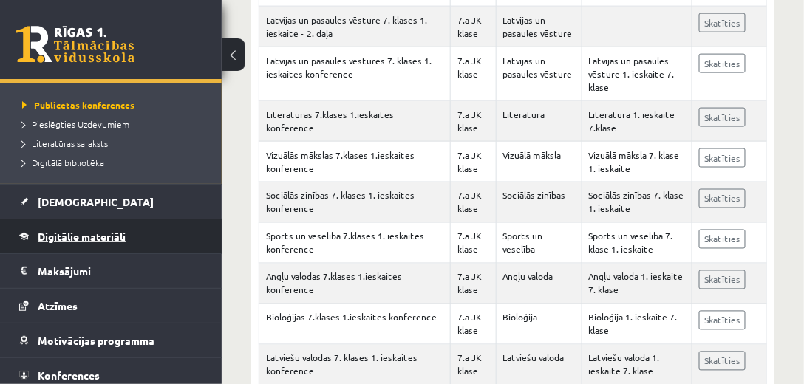
click at [80, 237] on span "Digitālie materiāli" at bounding box center [82, 236] width 88 height 13
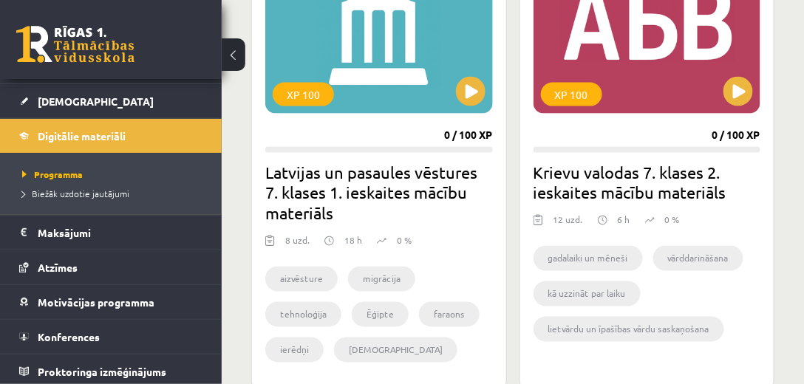
click at [389, 176] on h2 "Latvijas un pasaules vēstures 7. klases 1. ieskaites mācību materiāls" at bounding box center [379, 193] width 228 height 62
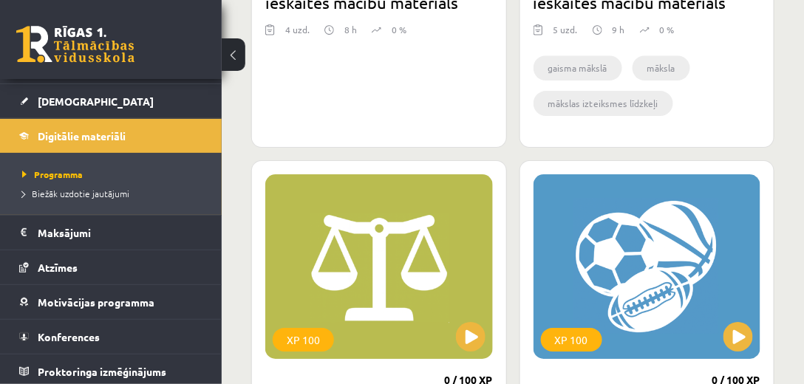
scroll to position [4140, 0]
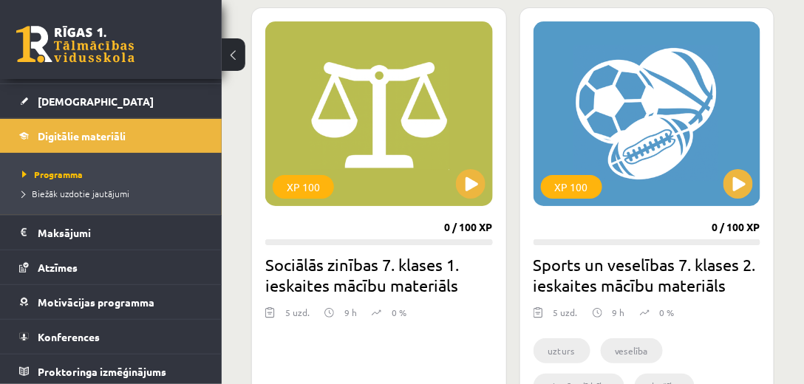
click at [625, 274] on h2 "Sports un veselības 7. klases 2. ieskaites mācību materiāls" at bounding box center [648, 274] width 228 height 41
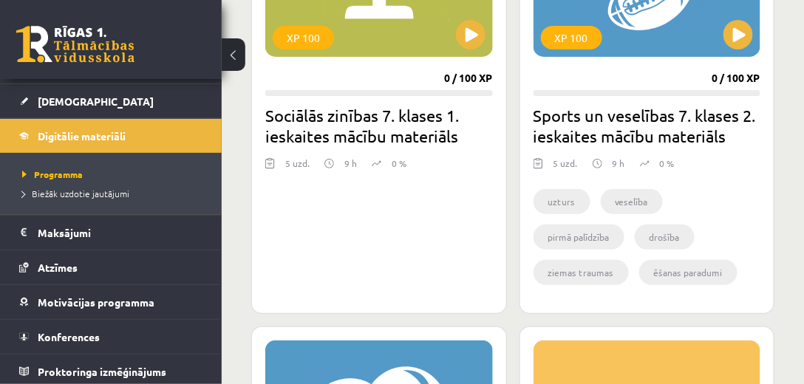
scroll to position [4308, 0]
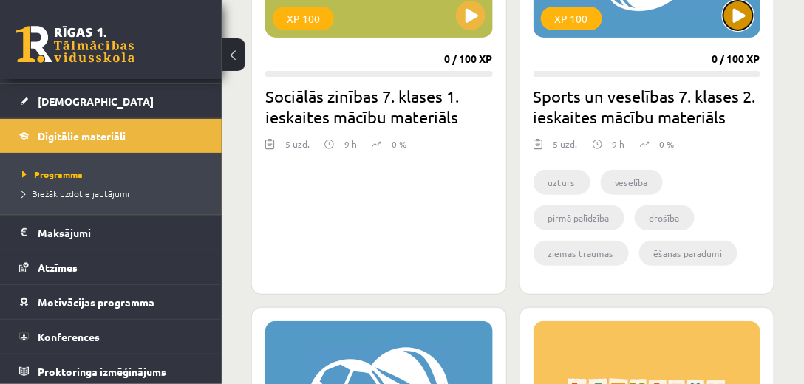
click at [742, 21] on button at bounding box center [739, 16] width 30 height 30
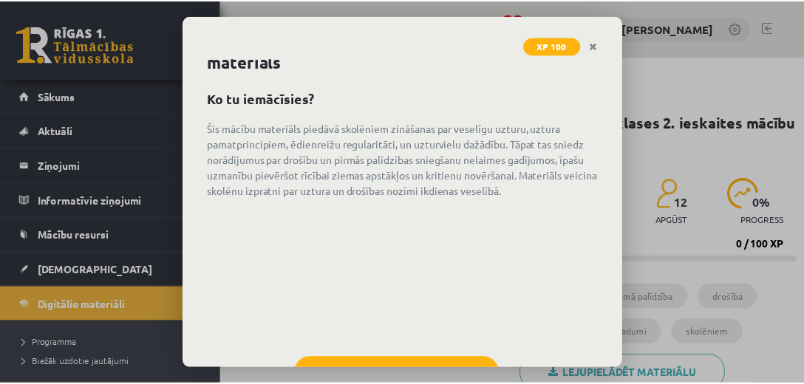
scroll to position [93, 0]
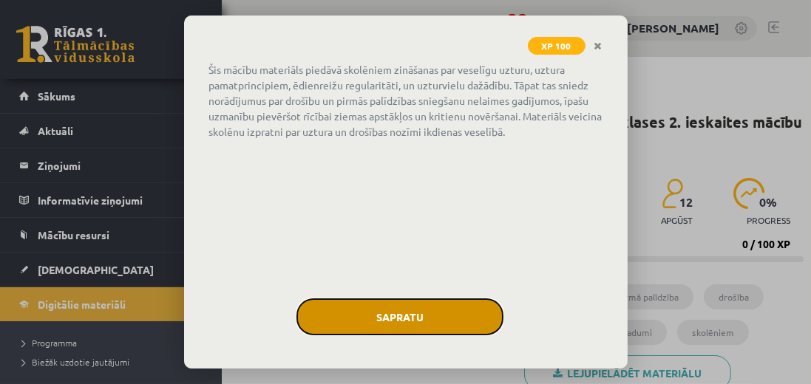
click at [360, 314] on button "Sapratu" at bounding box center [399, 317] width 207 height 37
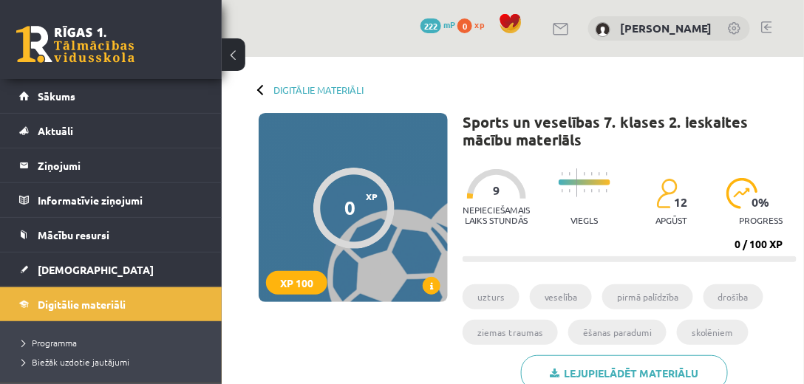
click at [497, 198] on div at bounding box center [496, 184] width 59 height 30
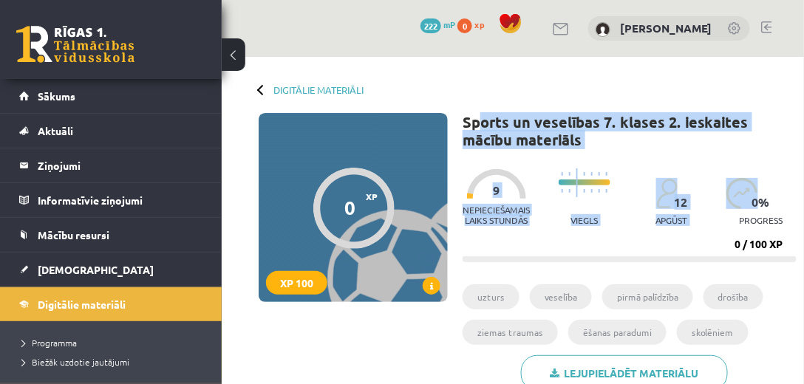
drag, startPoint x: 483, startPoint y: 121, endPoint x: 710, endPoint y: 166, distance: 231.4
click at [710, 166] on div "Sports un veselības 7. klases 2. ieskaites mācību materiāls XP 100 Nepieciešama…" at bounding box center [630, 304] width 334 height 382
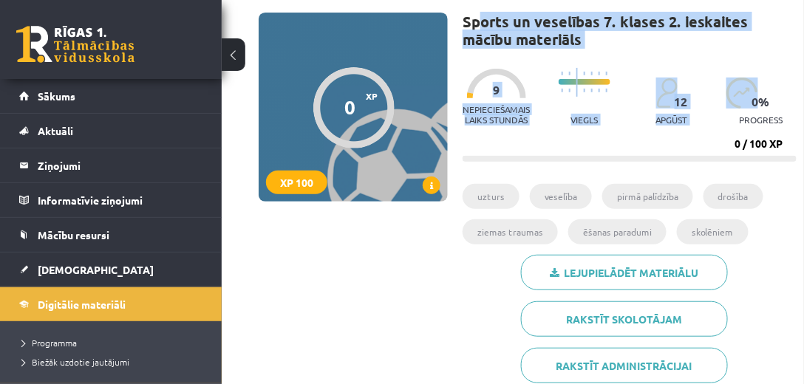
scroll to position [126, 0]
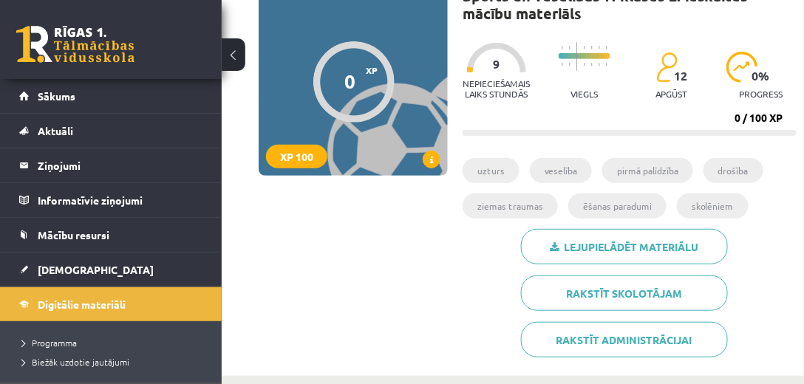
click at [489, 169] on li "uzturs" at bounding box center [491, 170] width 57 height 25
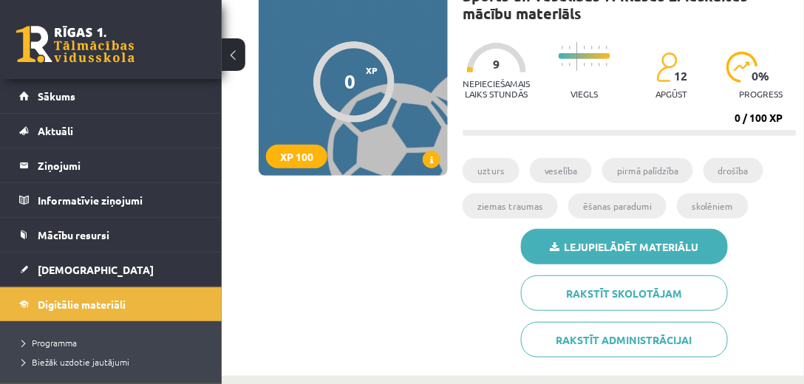
click at [578, 246] on link "Lejupielādēt materiālu" at bounding box center [624, 246] width 207 height 35
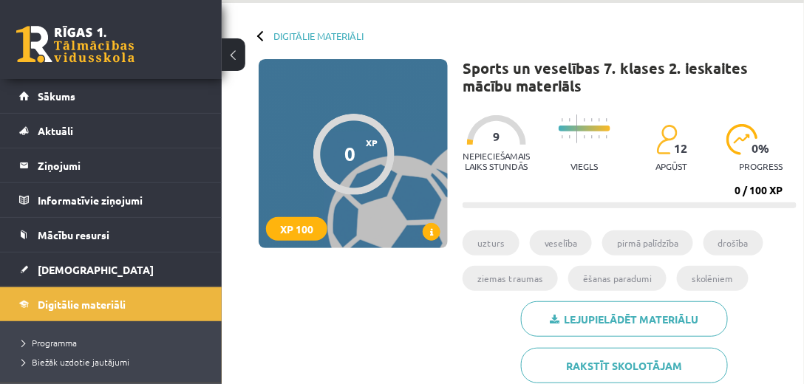
scroll to position [0, 0]
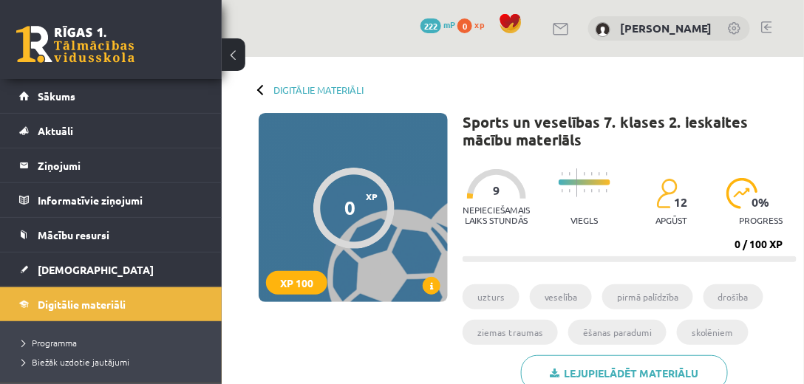
click at [506, 209] on p "Nepieciešamais laiks stundās" at bounding box center [496, 215] width 67 height 21
drag, startPoint x: 600, startPoint y: 178, endPoint x: 658, endPoint y: 193, distance: 59.5
click at [600, 178] on div at bounding box center [585, 174] width 52 height 11
click at [666, 198] on img at bounding box center [666, 193] width 21 height 31
click at [771, 203] on span "0 %" at bounding box center [762, 202] width 18 height 13
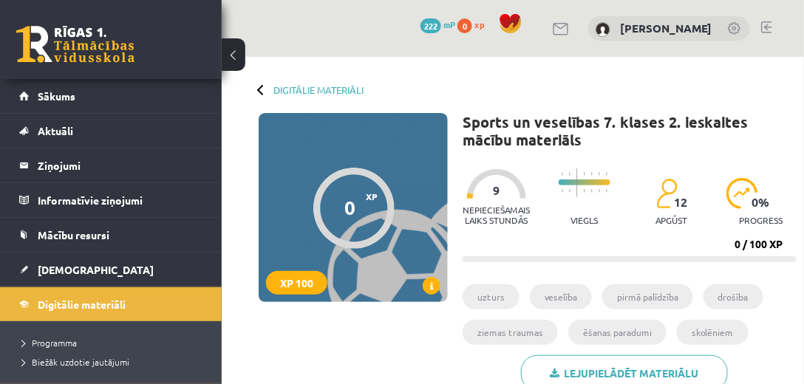
click at [500, 291] on li "uzturs" at bounding box center [491, 297] width 57 height 25
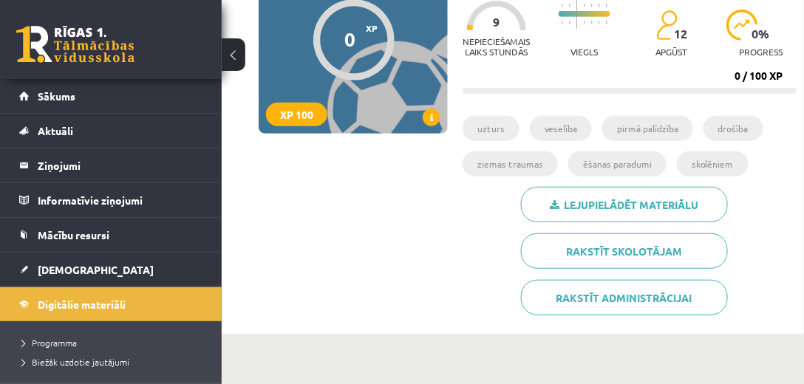
scroll to position [169, 0]
click at [72, 305] on span "Digitālie materiāli" at bounding box center [82, 304] width 88 height 13
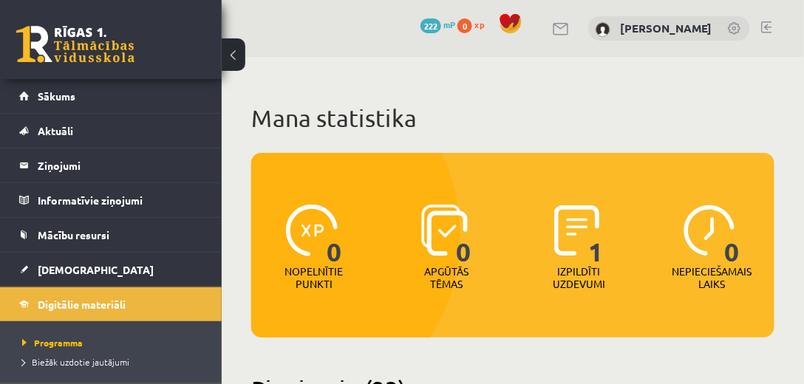
click at [585, 245] on img at bounding box center [577, 231] width 46 height 52
click at [587, 273] on p "Izpildīti uzdevumi" at bounding box center [580, 277] width 58 height 25
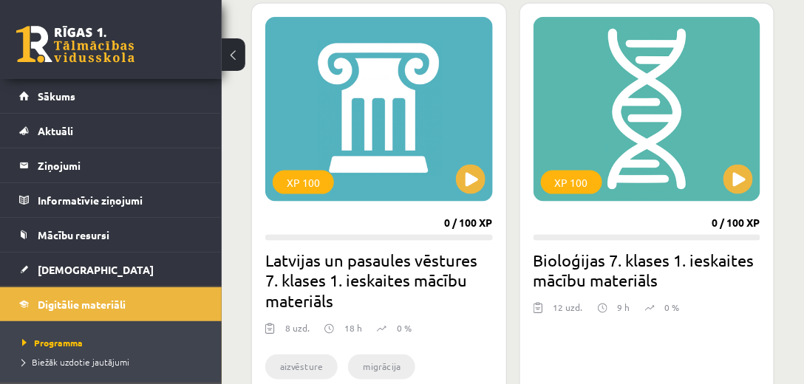
scroll to position [422, 0]
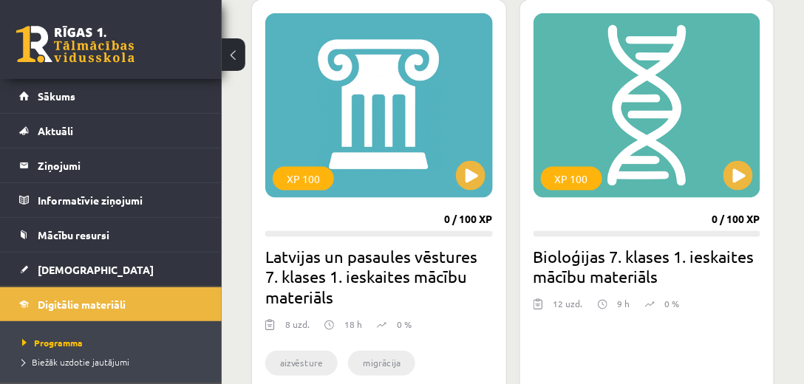
click at [639, 261] on h2 "Bioloģijas 7. klases 1. ieskaites mācību materiāls" at bounding box center [648, 266] width 228 height 41
click at [563, 261] on h2 "Bioloģijas 7. klases 1. ieskaites mācību materiāls" at bounding box center [648, 266] width 228 height 41
click at [559, 304] on div "12 uzd." at bounding box center [569, 309] width 30 height 22
click at [740, 179] on button at bounding box center [739, 176] width 30 height 30
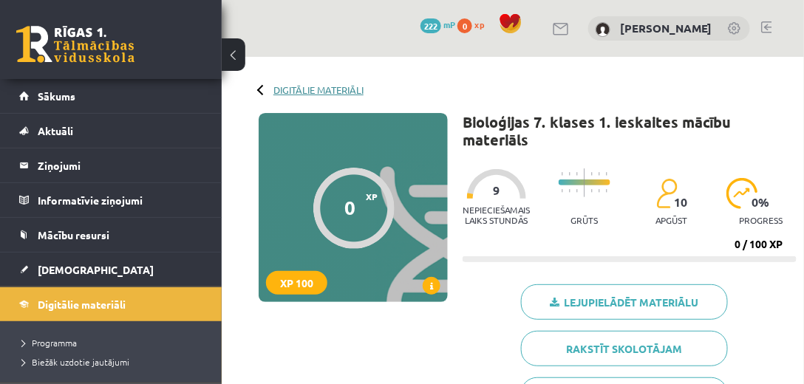
click at [332, 84] on link "Digitālie materiāli" at bounding box center [319, 89] width 90 height 11
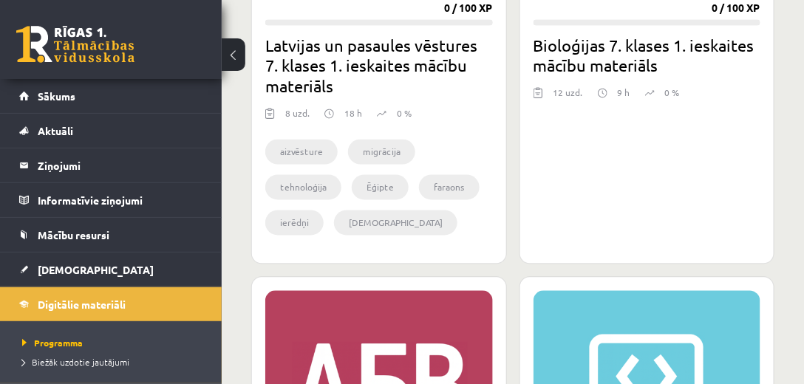
scroll to position [887, 0]
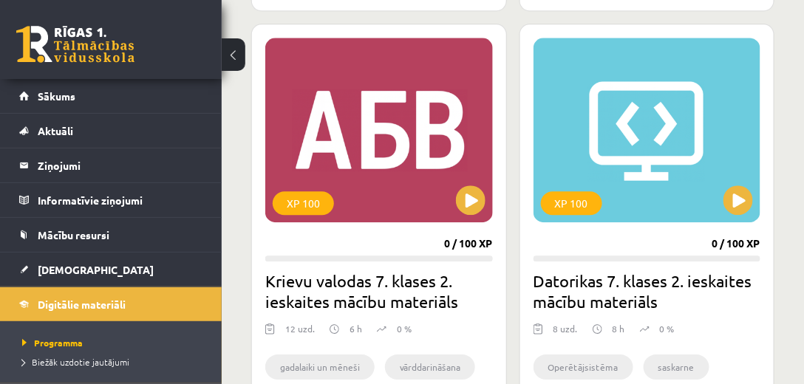
click at [338, 285] on h2 "Krievu valodas 7. klases 2. ieskaites mācību materiāls" at bounding box center [379, 291] width 228 height 41
click at [338, 297] on h2 "Krievu valodas 7. klases 2. ieskaites mācību materiāls" at bounding box center [379, 291] width 228 height 41
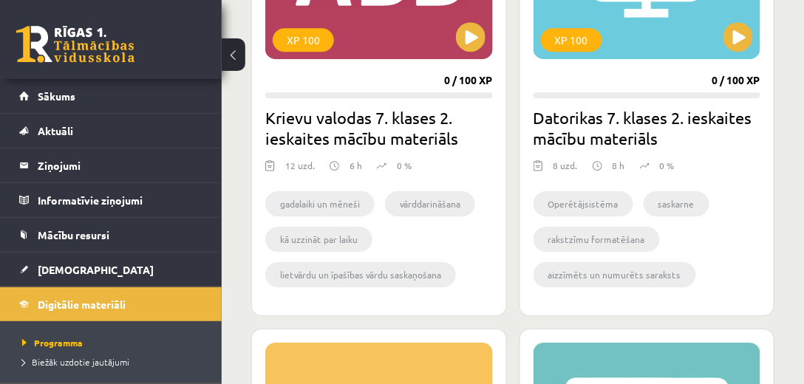
scroll to position [1056, 0]
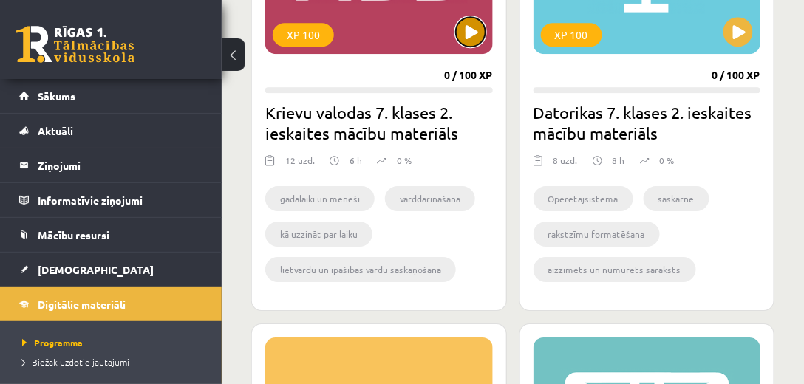
click at [472, 33] on button at bounding box center [471, 32] width 30 height 30
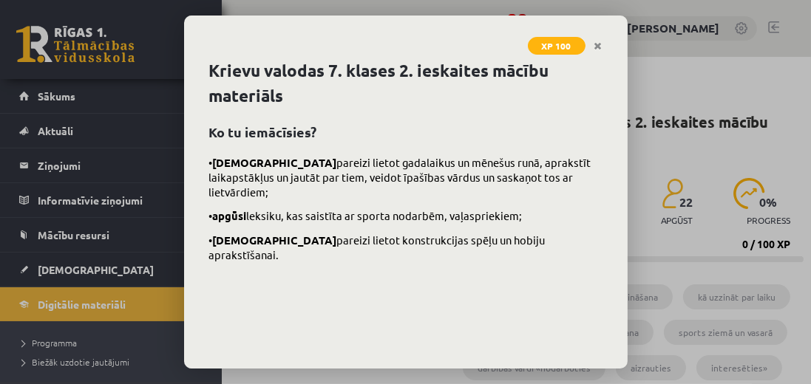
click at [320, 187] on div "• iemācīsies pareizi lietot gadalaikus un mēnešus runā, aprakstīt laikapstākļus…" at bounding box center [405, 266] width 393 height 222
click at [604, 44] on link "Close" at bounding box center [599, 46] width 26 height 29
